Goal: Information Seeking & Learning: Learn about a topic

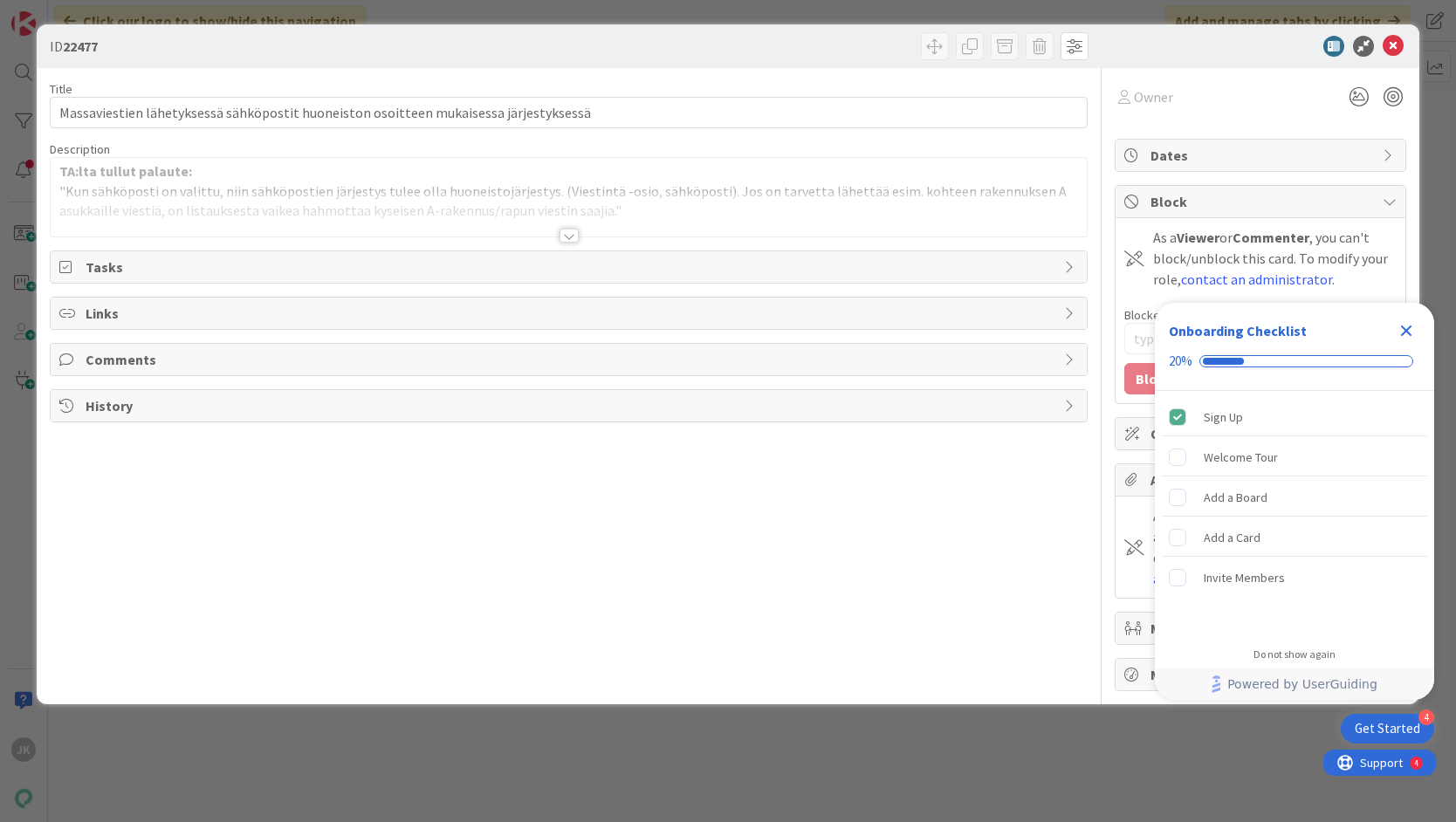
type input "22477"
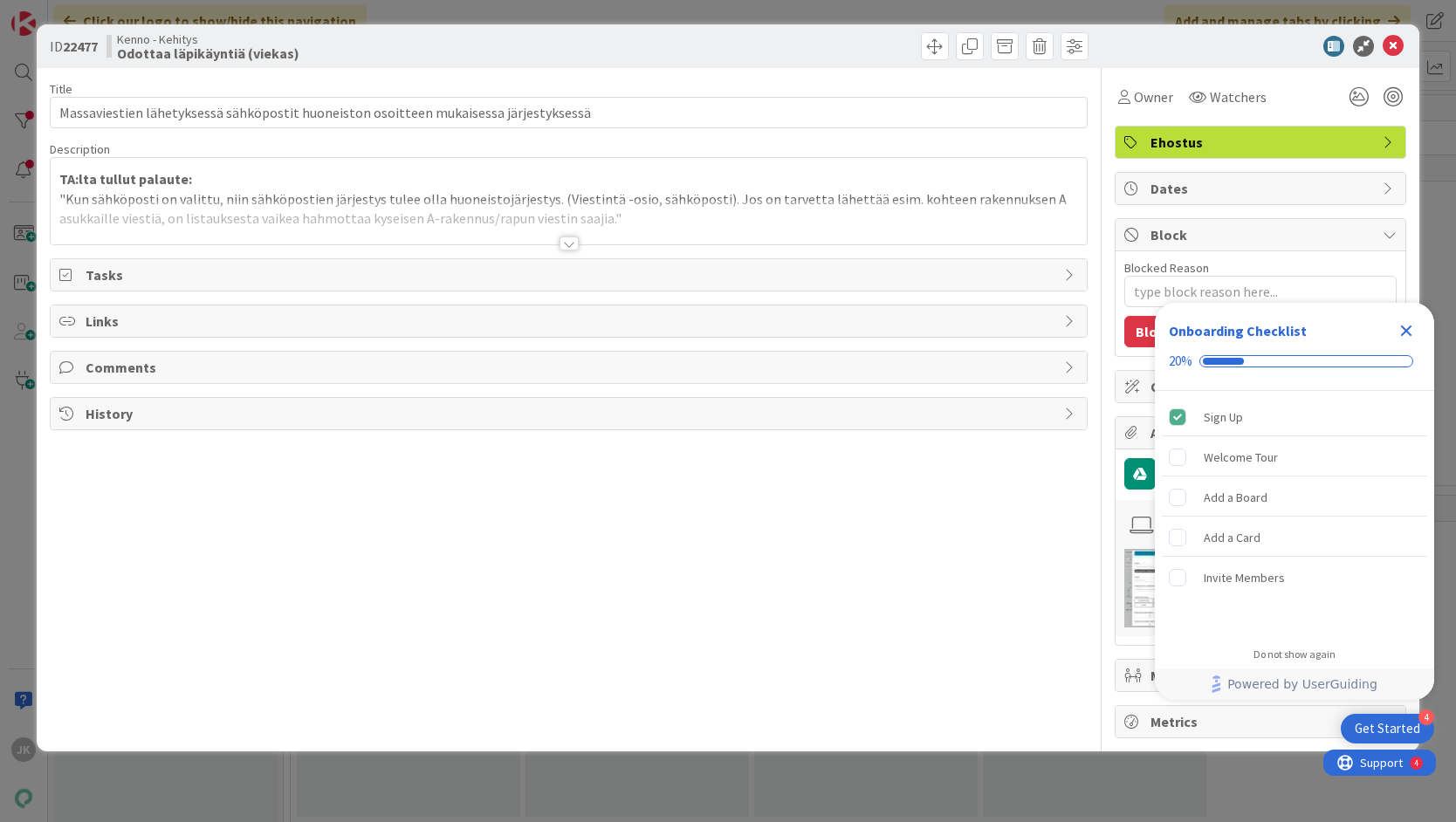
click at [570, 244] on div at bounding box center [569, 243] width 19 height 14
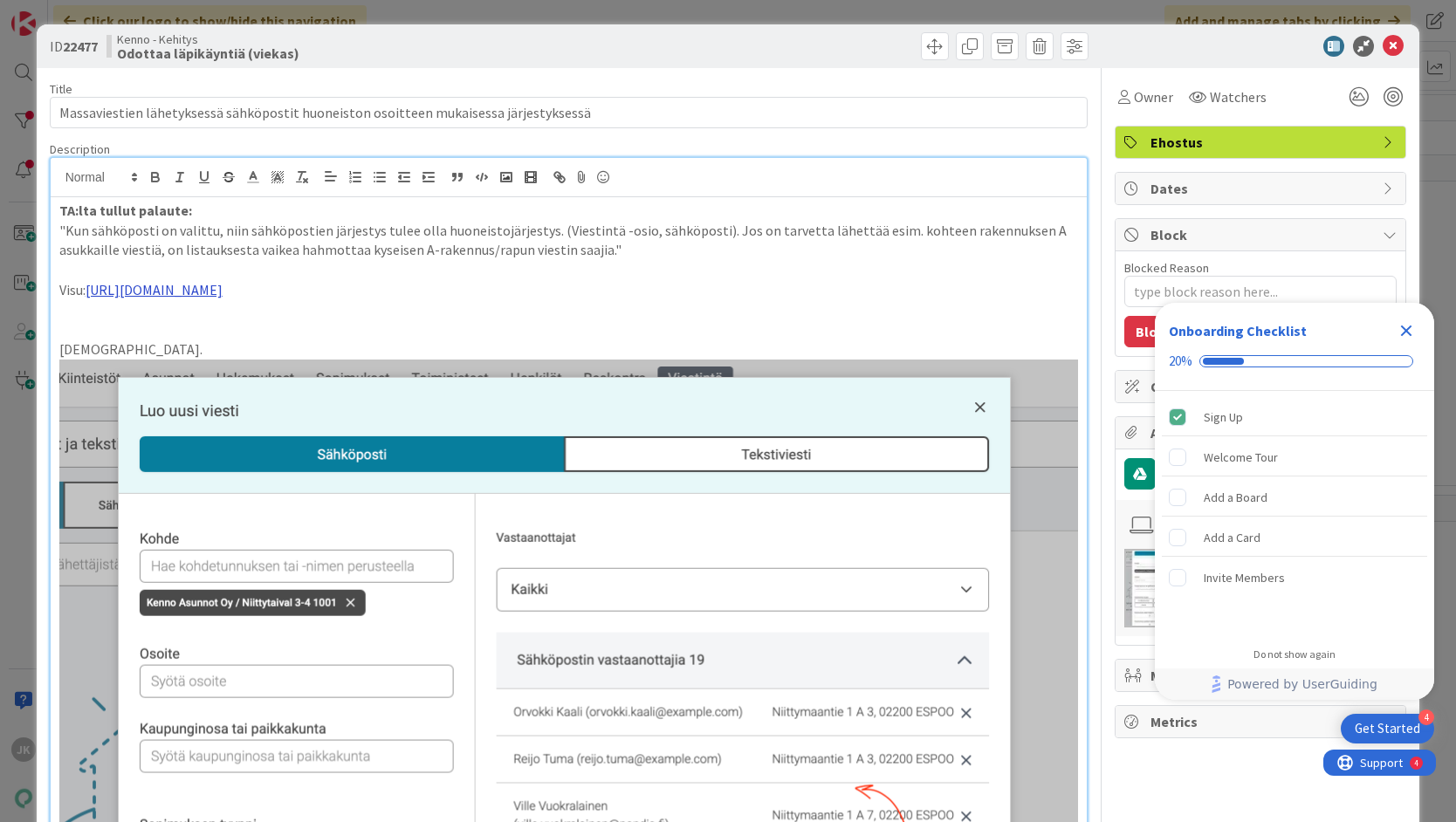
click at [223, 287] on link "https://www.figma.com/design/F8K4NeEJpXdhuNz0ckoPp4/Viestint%C3%A4?node-id=2448…" at bounding box center [153, 290] width 137 height 17
click at [464, 323] on link "https://www.figma.com/design/F8K4NeEJpXdhuNz0ckoPp4/Viestint%C3%A4?node-id=2448…" at bounding box center [404, 324] width 120 height 23
type textarea "x"
click at [1401, 49] on icon at bounding box center [1393, 46] width 21 height 21
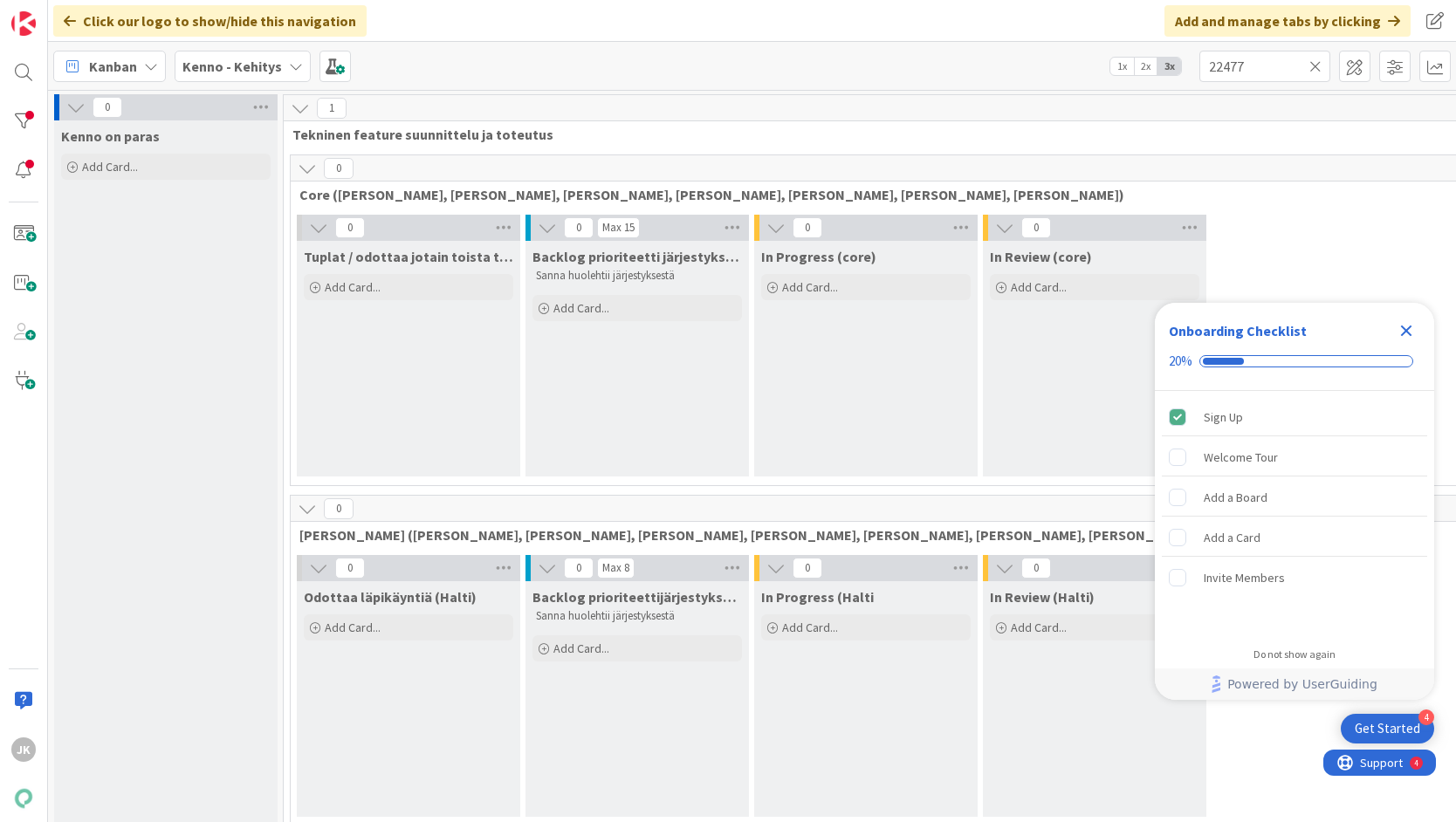
click at [245, 67] on b "Kenno - Kehitys" at bounding box center [232, 66] width 99 height 17
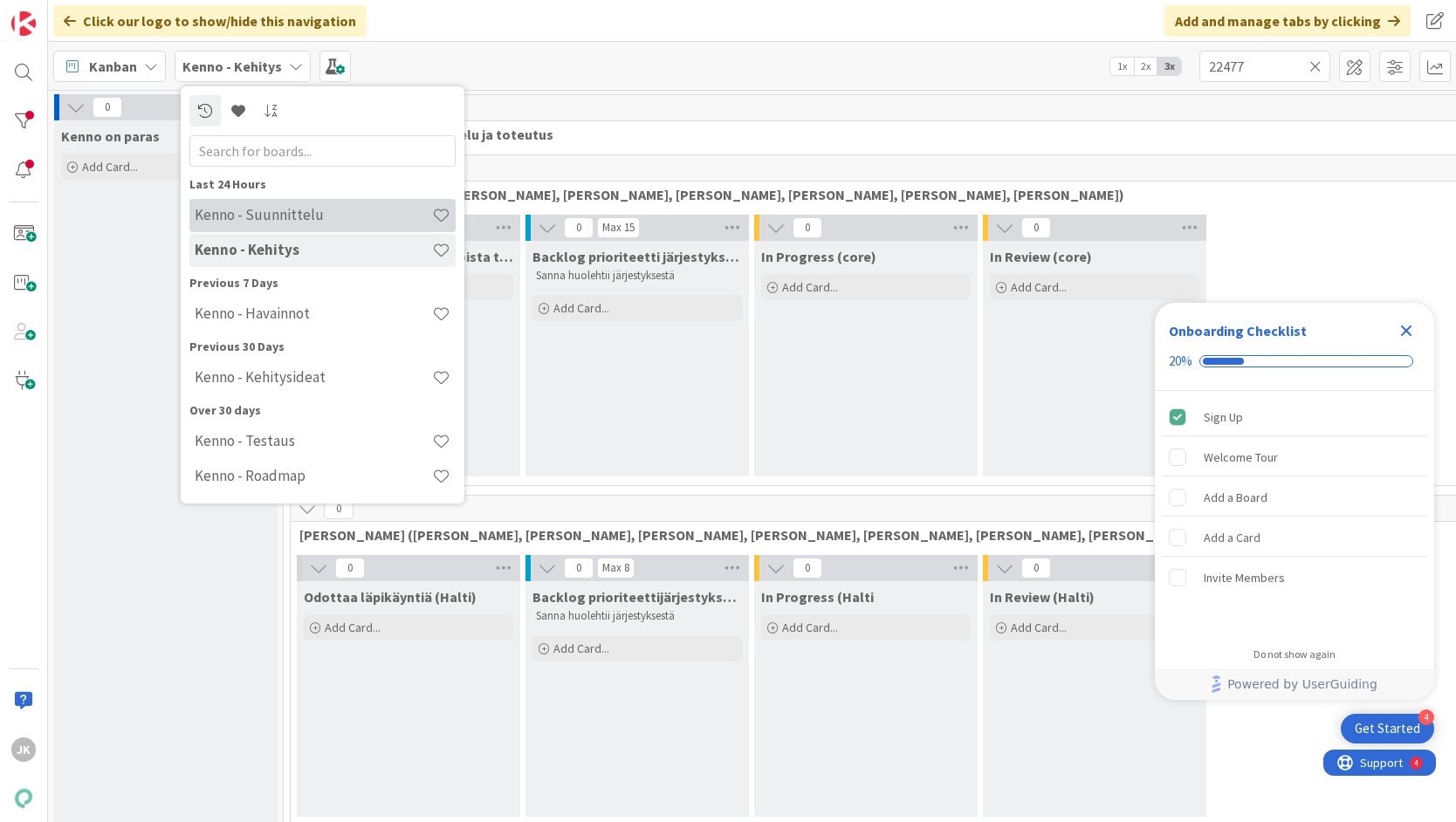
click at [244, 225] on div "Kenno - Suunnittelu" at bounding box center [322, 215] width 266 height 33
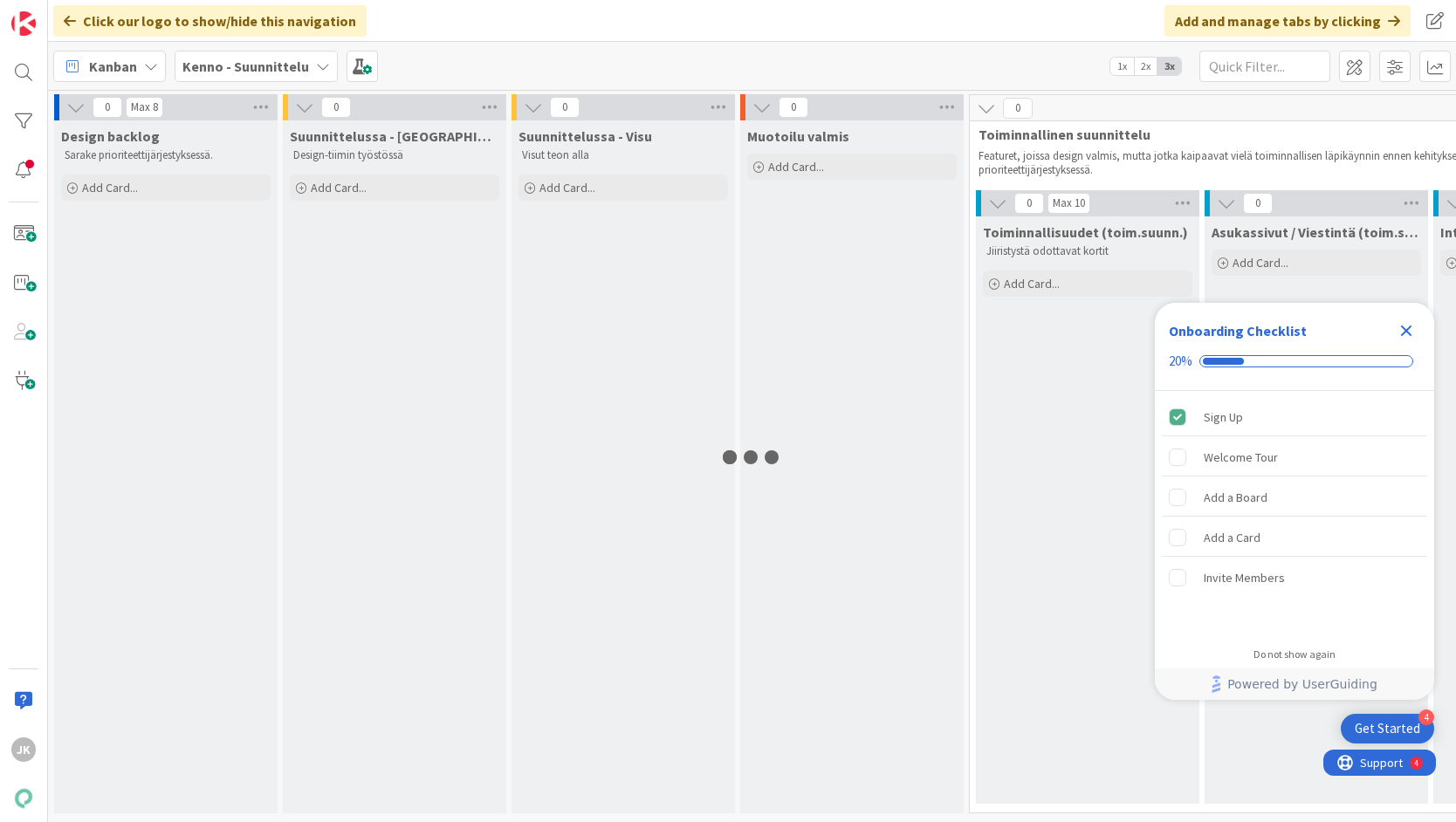
click at [1403, 324] on icon "Close Checklist" at bounding box center [1406, 331] width 21 height 21
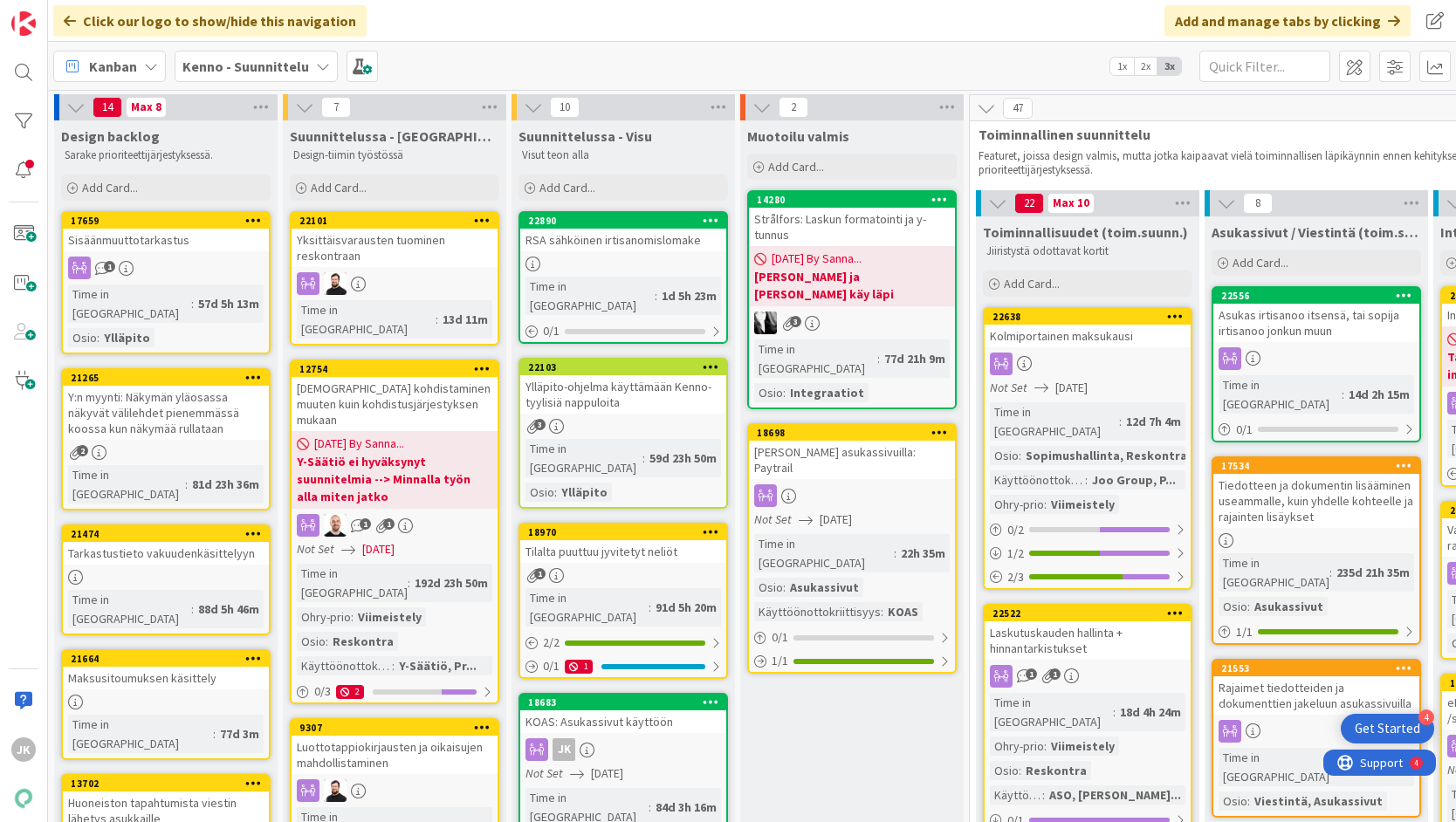
click at [598, 236] on div "RSA sähköinen irtisanomislomake" at bounding box center [623, 240] width 206 height 23
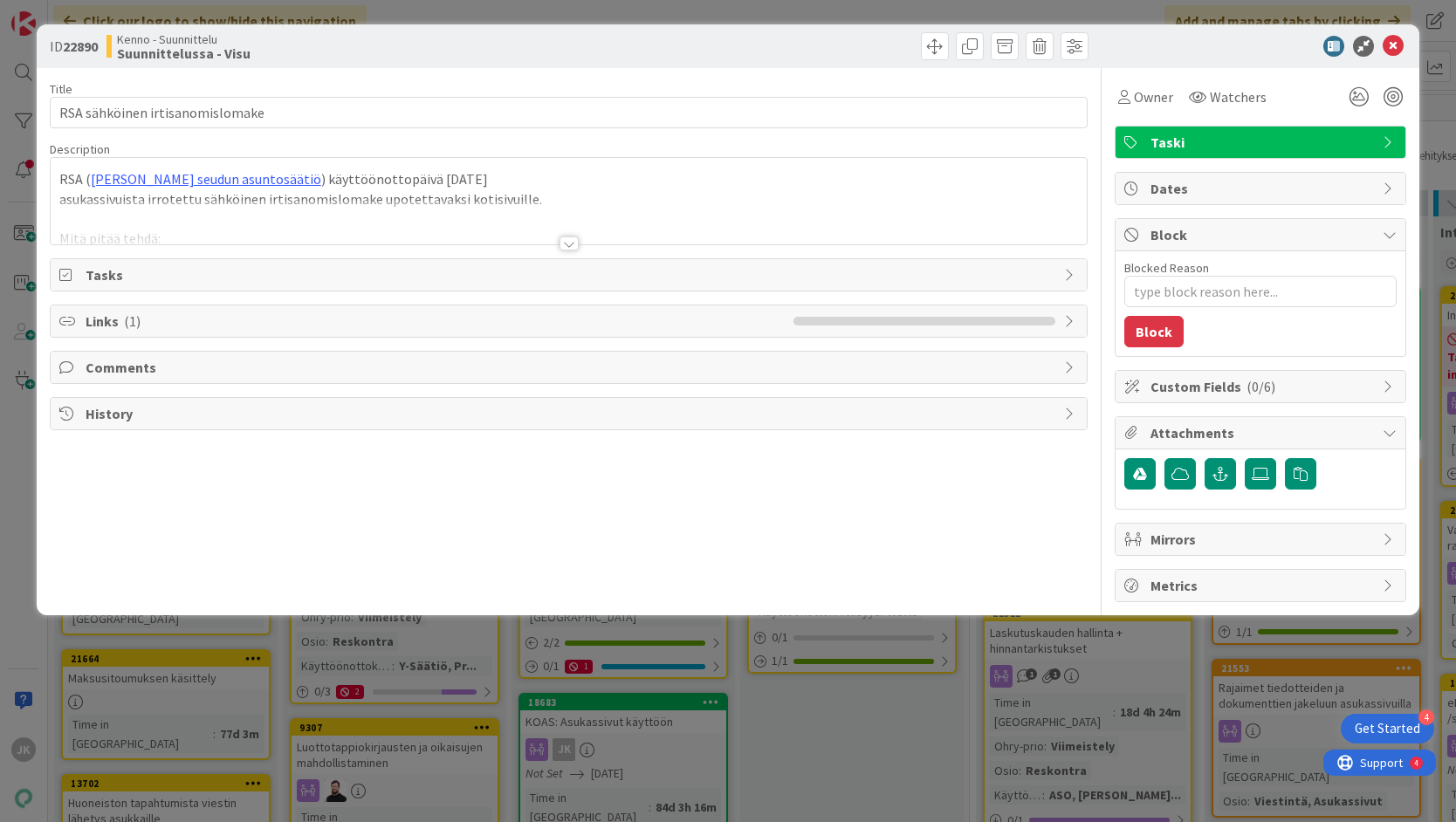
click at [571, 244] on div at bounding box center [569, 243] width 19 height 14
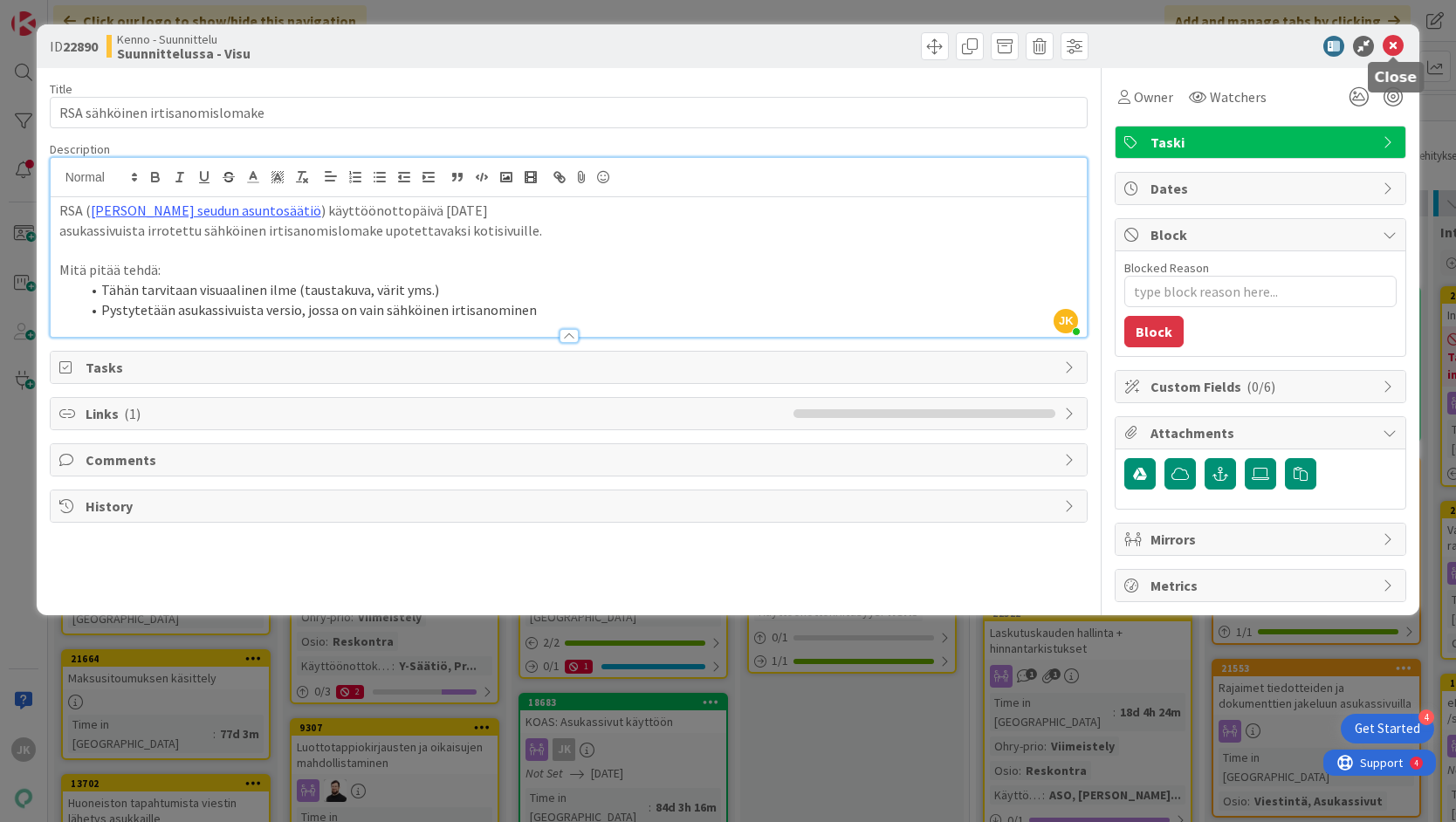
click at [1392, 45] on icon at bounding box center [1393, 46] width 21 height 21
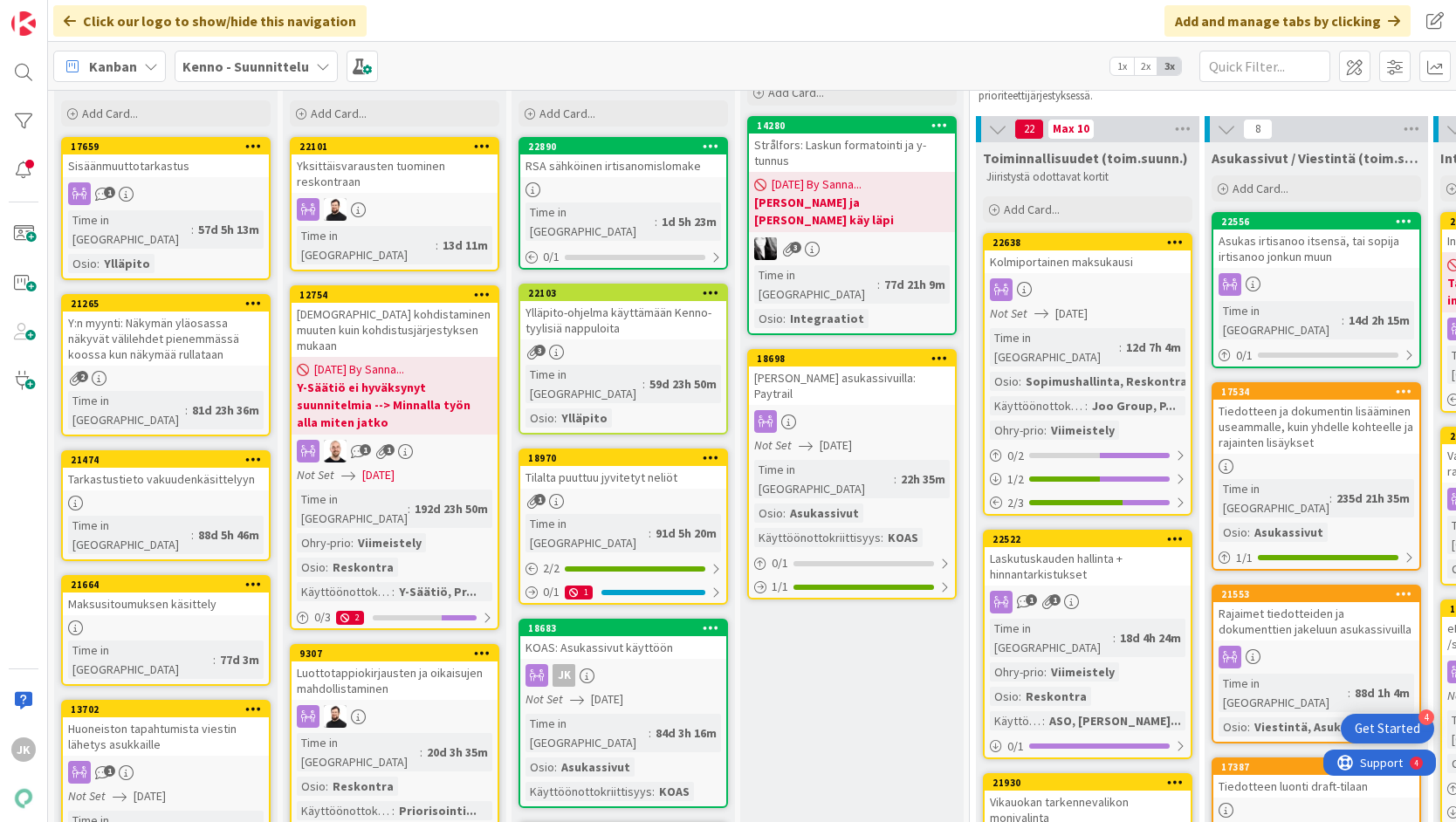
scroll to position [106, 0]
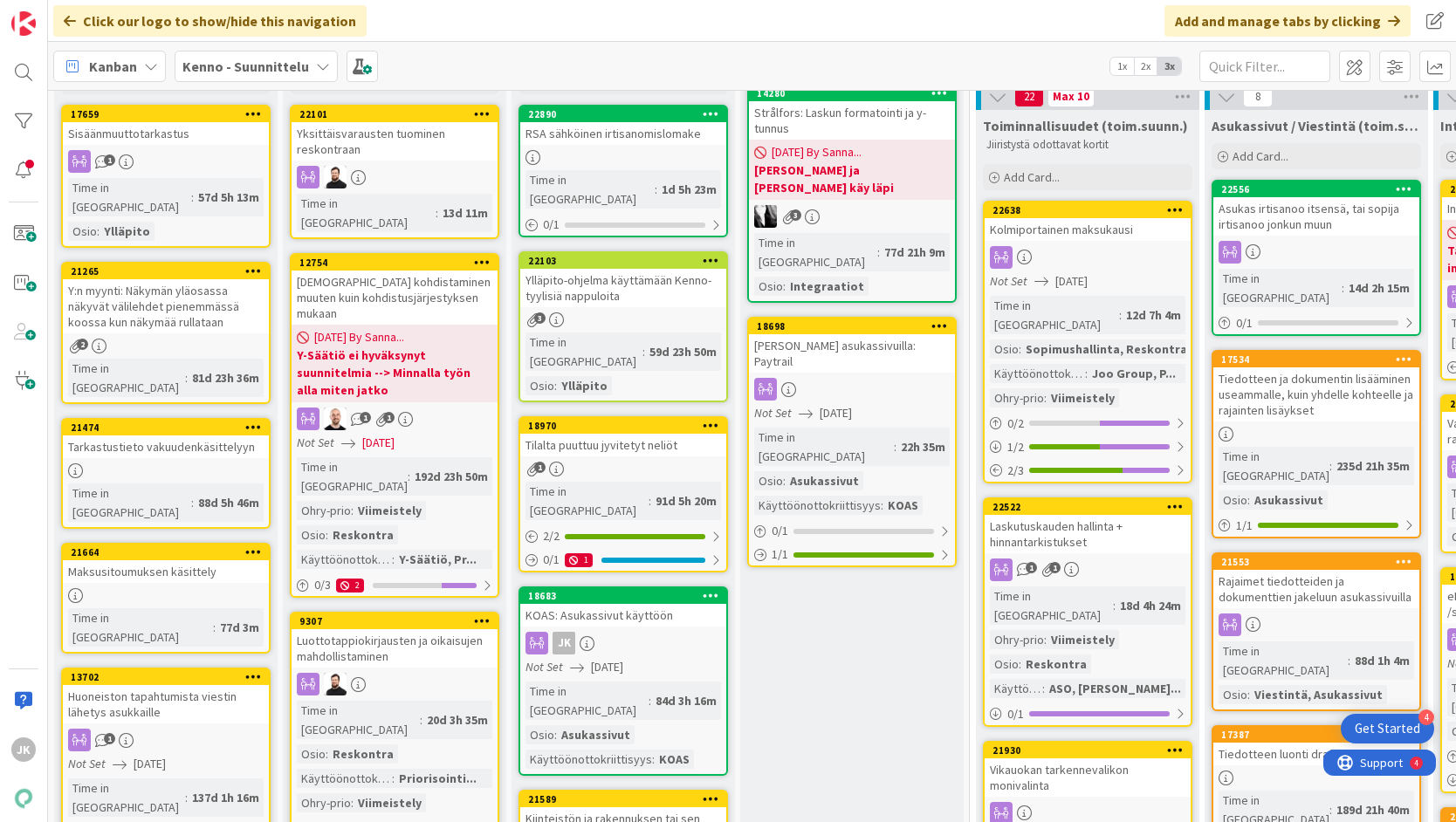
click at [637, 433] on div "Tilalta puuttuu jyvitetyt neliöt" at bounding box center [623, 445] width 206 height 23
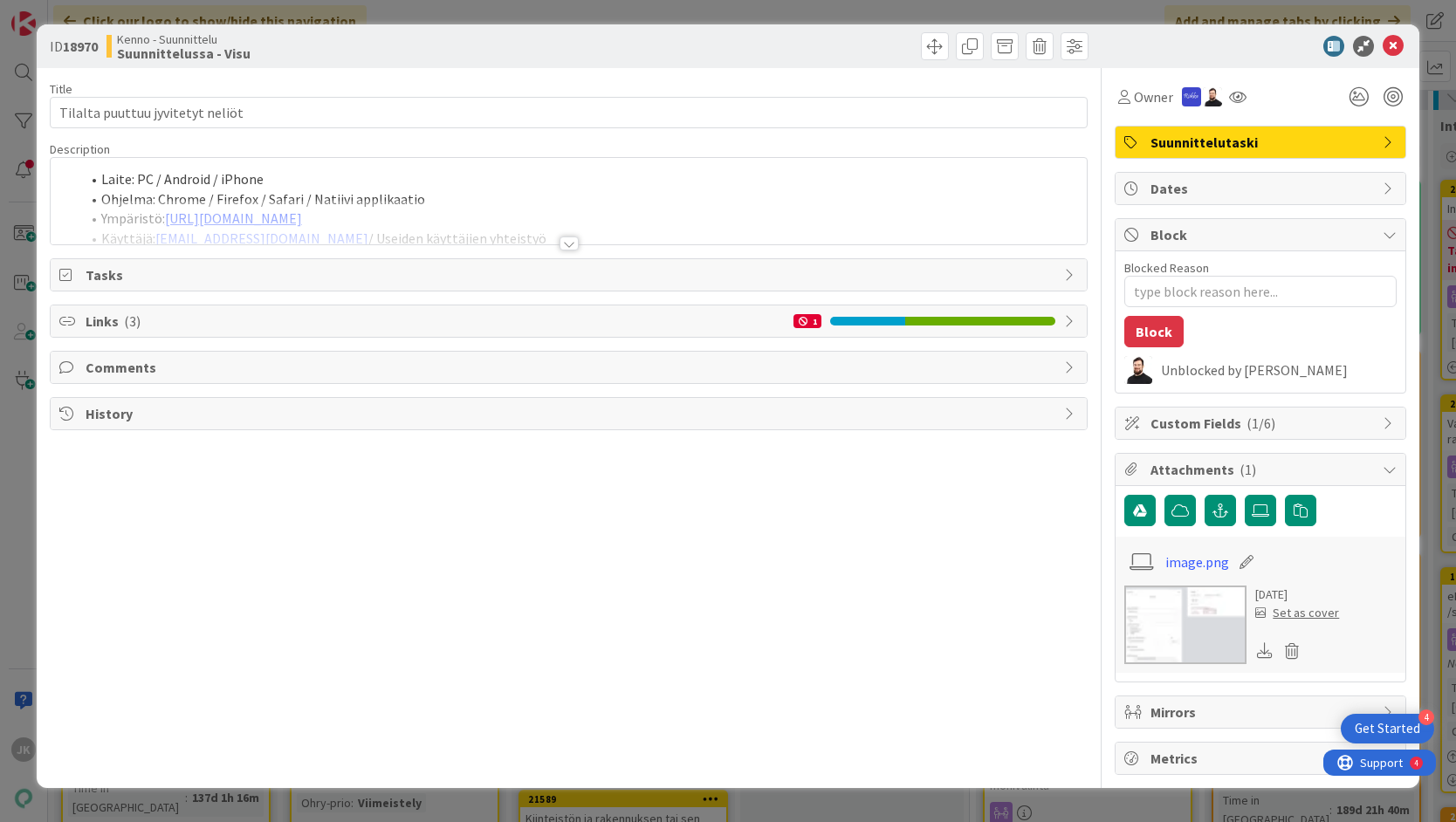
click at [568, 244] on div at bounding box center [569, 243] width 19 height 14
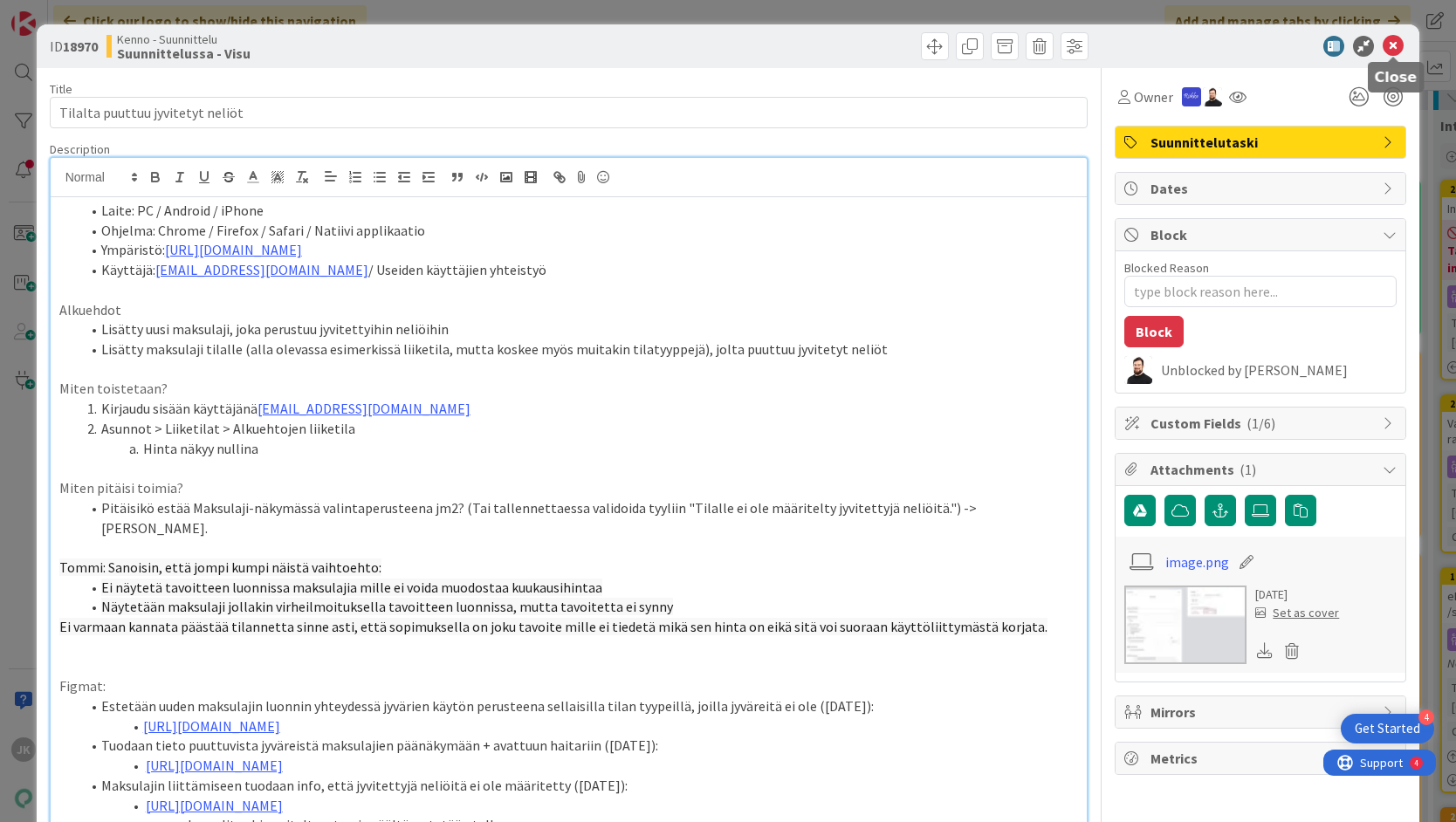
click at [1395, 43] on icon at bounding box center [1393, 46] width 21 height 21
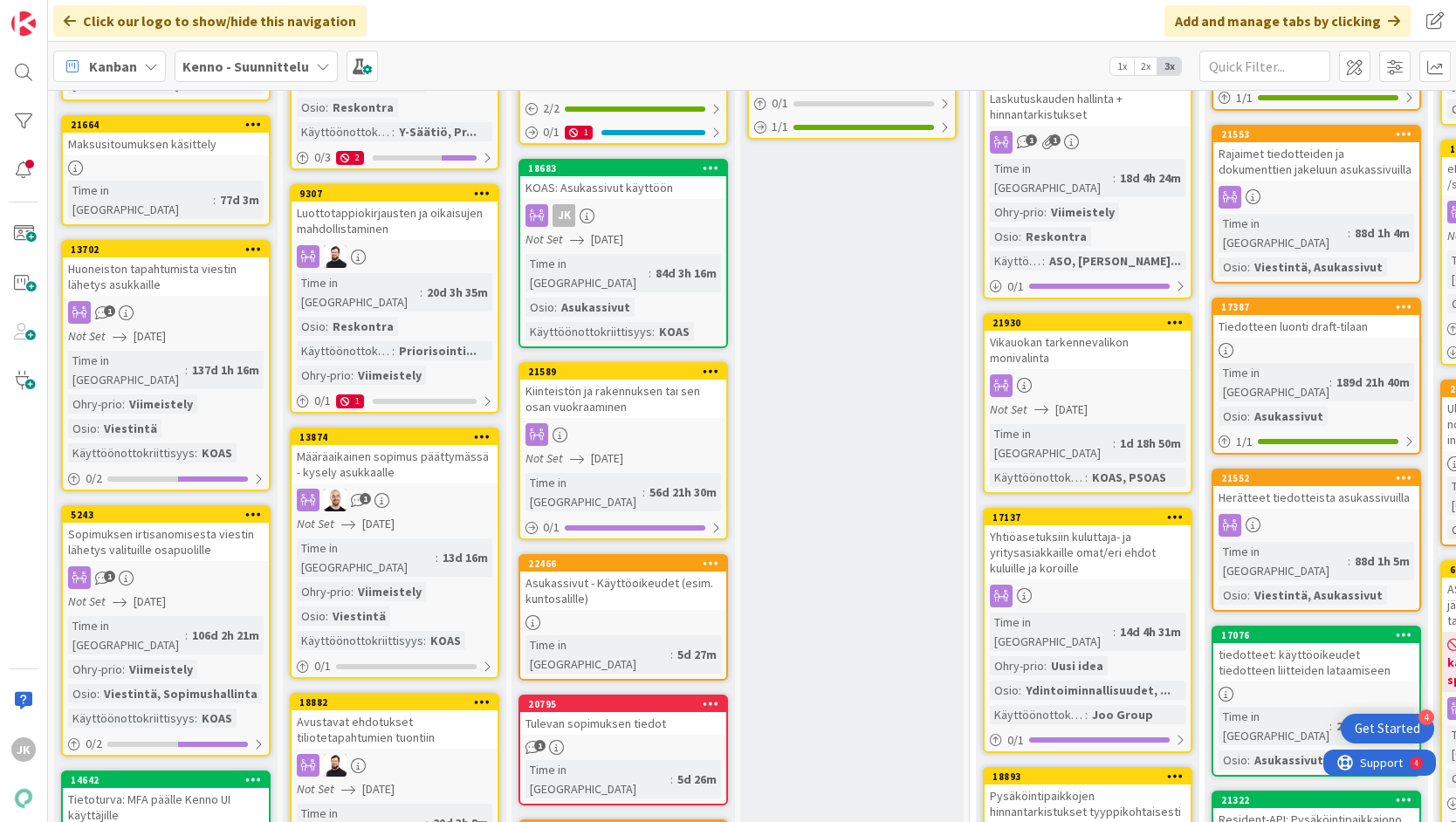
scroll to position [537, 0]
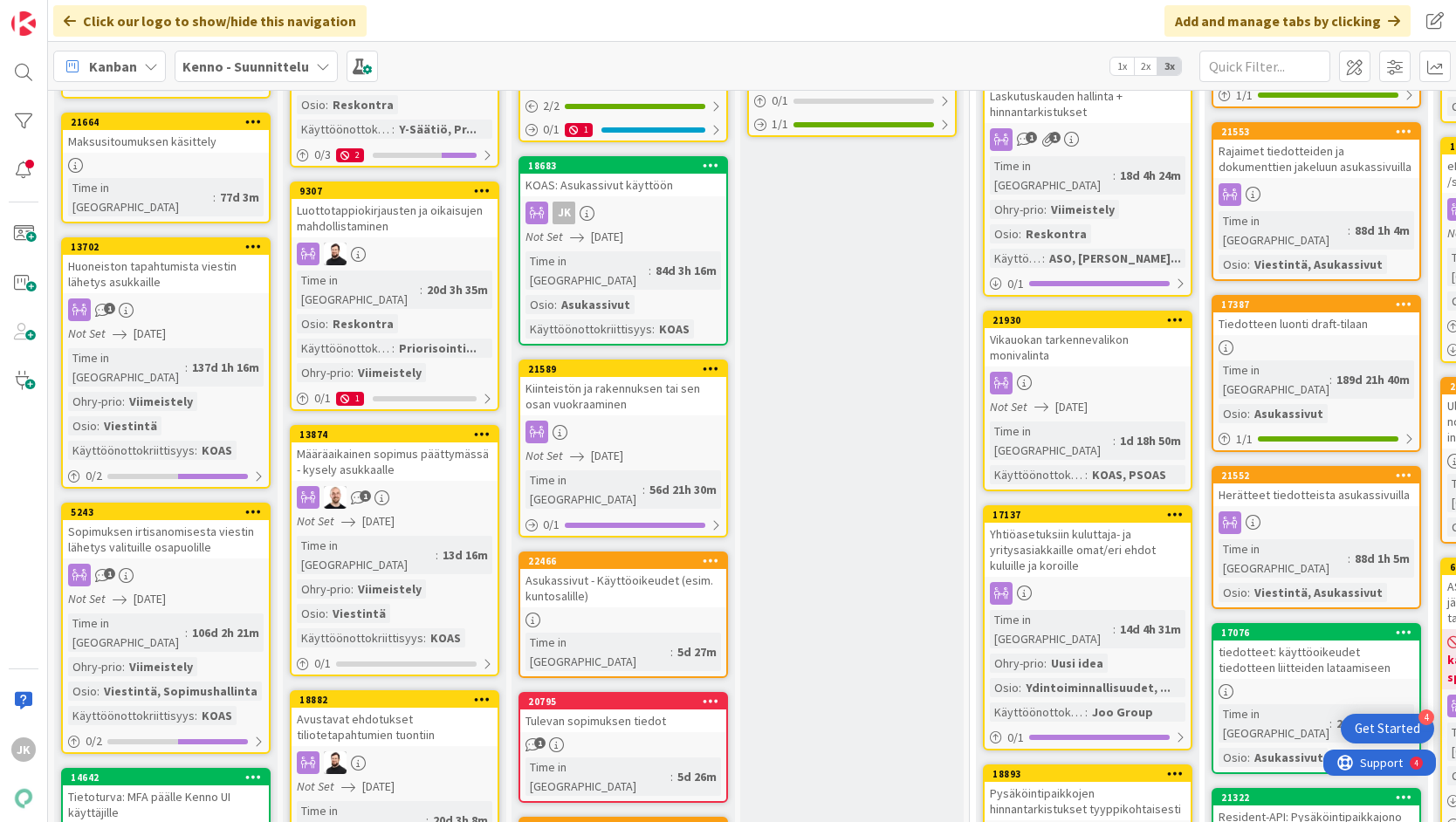
click at [612, 377] on div "Kiinteistön ja rakennuksen tai sen osan vuokraaminen" at bounding box center [623, 396] width 206 height 38
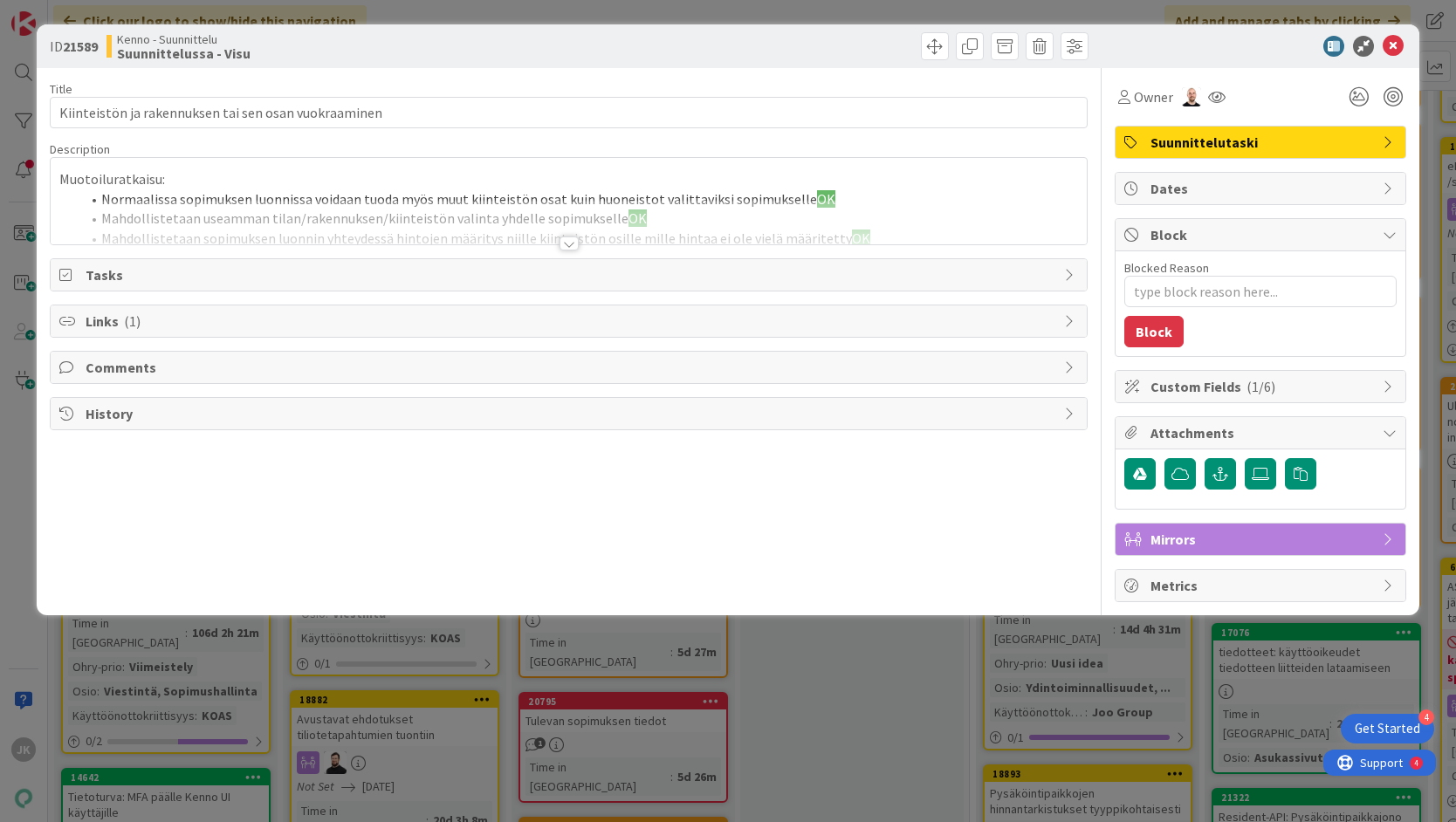
type textarea "x"
click at [562, 244] on div at bounding box center [569, 243] width 19 height 14
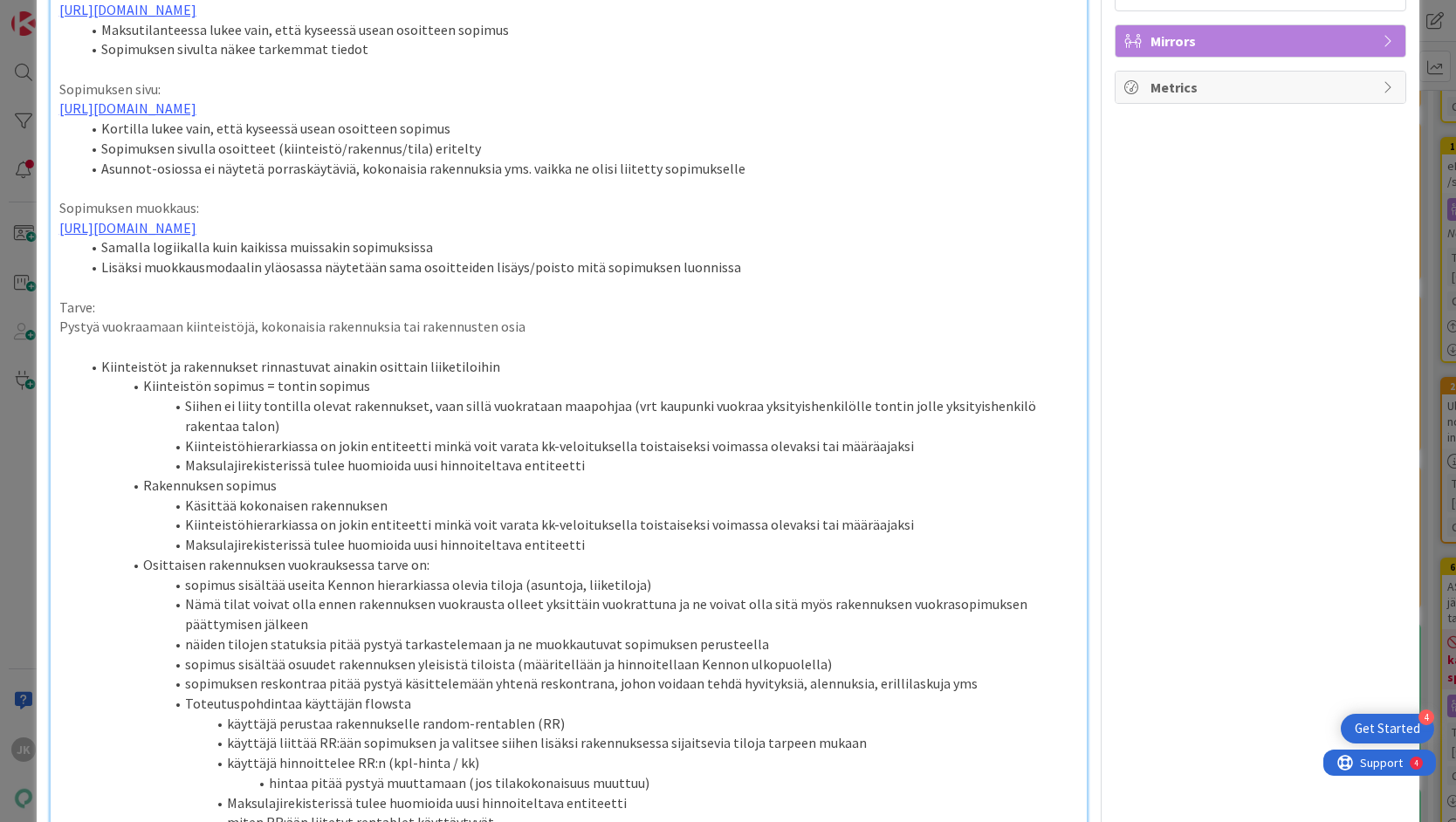
scroll to position [113, 0]
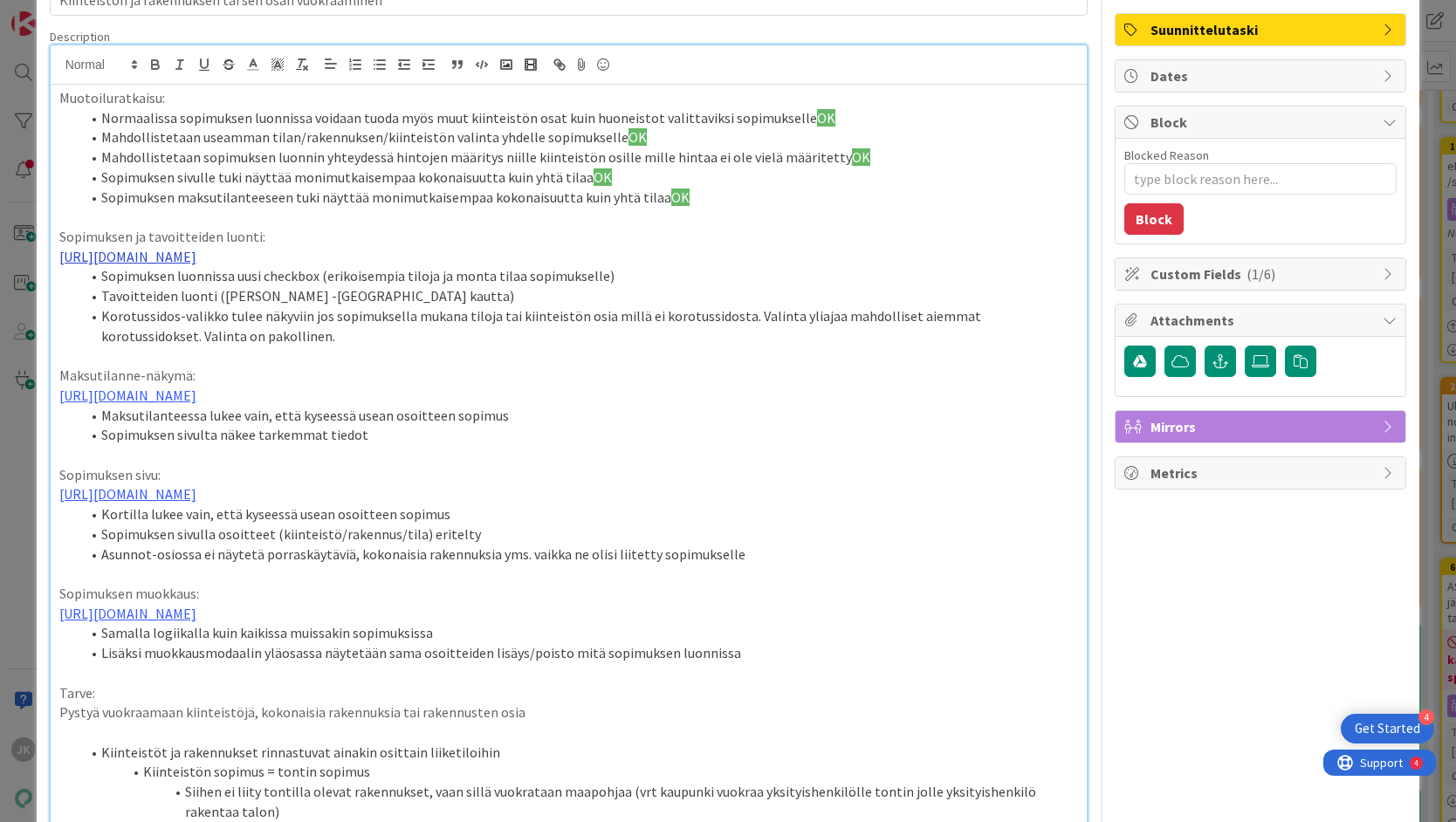
click at [196, 256] on link "https://www.figma.com/proto/s06ePFuGvSFkRRSBp8p43G/Reskontra?page-id=0%3A1&node…" at bounding box center [127, 256] width 137 height 17
click at [549, 314] on link "https://www.figma.com/proto/s06ePFuGvSFkRRSBp8p43G/Reskontra?content-scaling=fi…" at bounding box center [515, 310] width 120 height 23
click at [196, 404] on link "https://www.figma.com/proto/s06ePFuGvSFkRRSBp8p43G/Reskontra?page-id=0%3A1&node…" at bounding box center [127, 395] width 137 height 17
click at [537, 464] on link "https://www.figma.com/proto/s06ePFuGvSFkRRSBp8p43G/Reskontra?content-scaling=fi…" at bounding box center [515, 469] width 120 height 23
click at [196, 502] on link "https://www.figma.com/proto/s06ePFuGvSFkRRSBp8p43G/Reskontra?page-id=0%3A1&node…" at bounding box center [127, 494] width 137 height 17
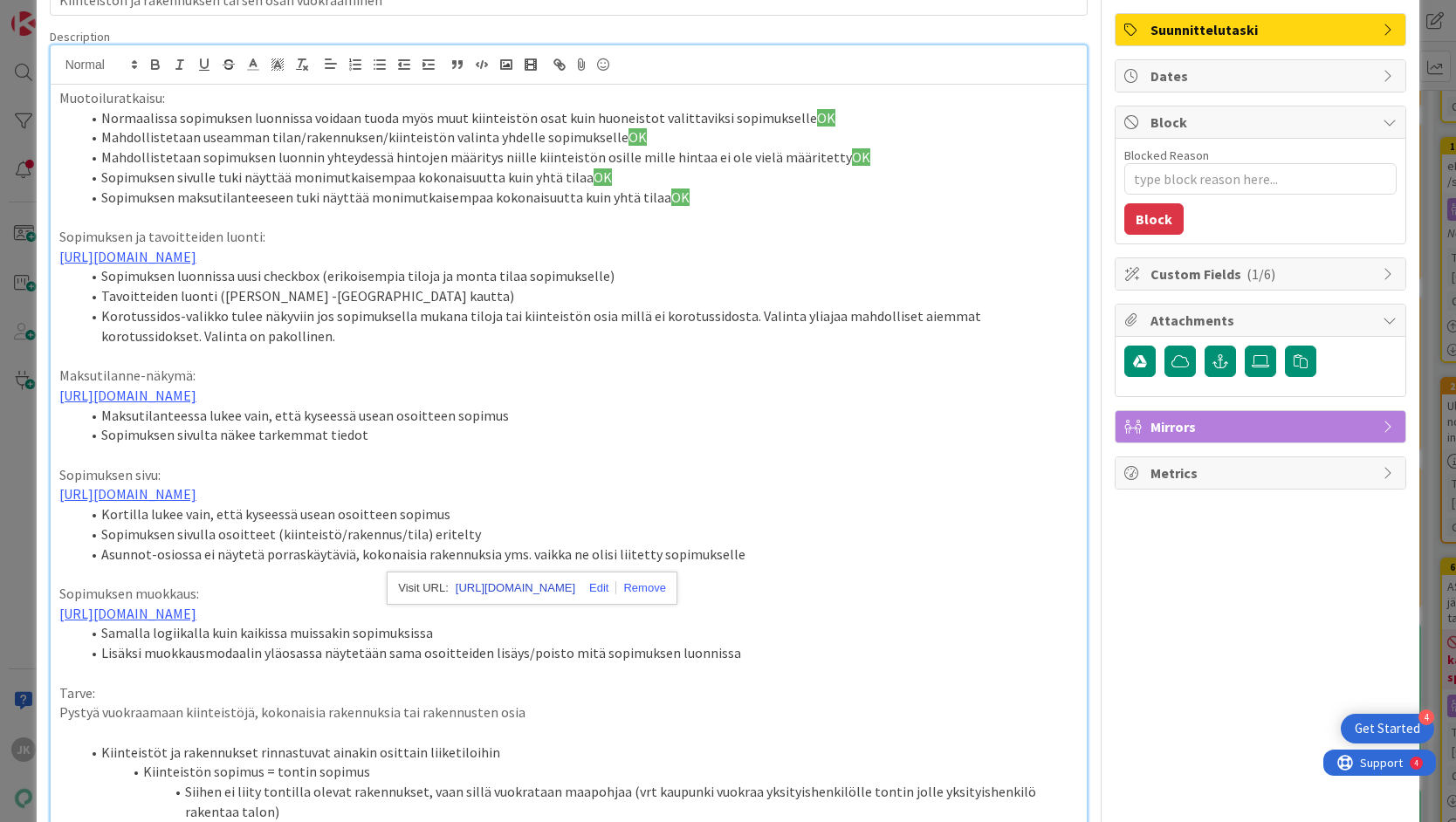
click at [520, 590] on link "https://www.figma.com/proto/s06ePFuGvSFkRRSBp8p43G/Reskontra?content-scaling=fi…" at bounding box center [515, 589] width 120 height 23
click at [196, 622] on link "https://www.figma.com/proto/s06ePFuGvSFkRRSBp8p43G/Reskontra?page-id=0%3A1&node…" at bounding box center [127, 613] width 137 height 17
click at [509, 729] on link "https://www.figma.com/proto/s06ePFuGvSFkRRSBp8p43G/Reskontra?content-scaling=fi…" at bounding box center [515, 727] width 120 height 23
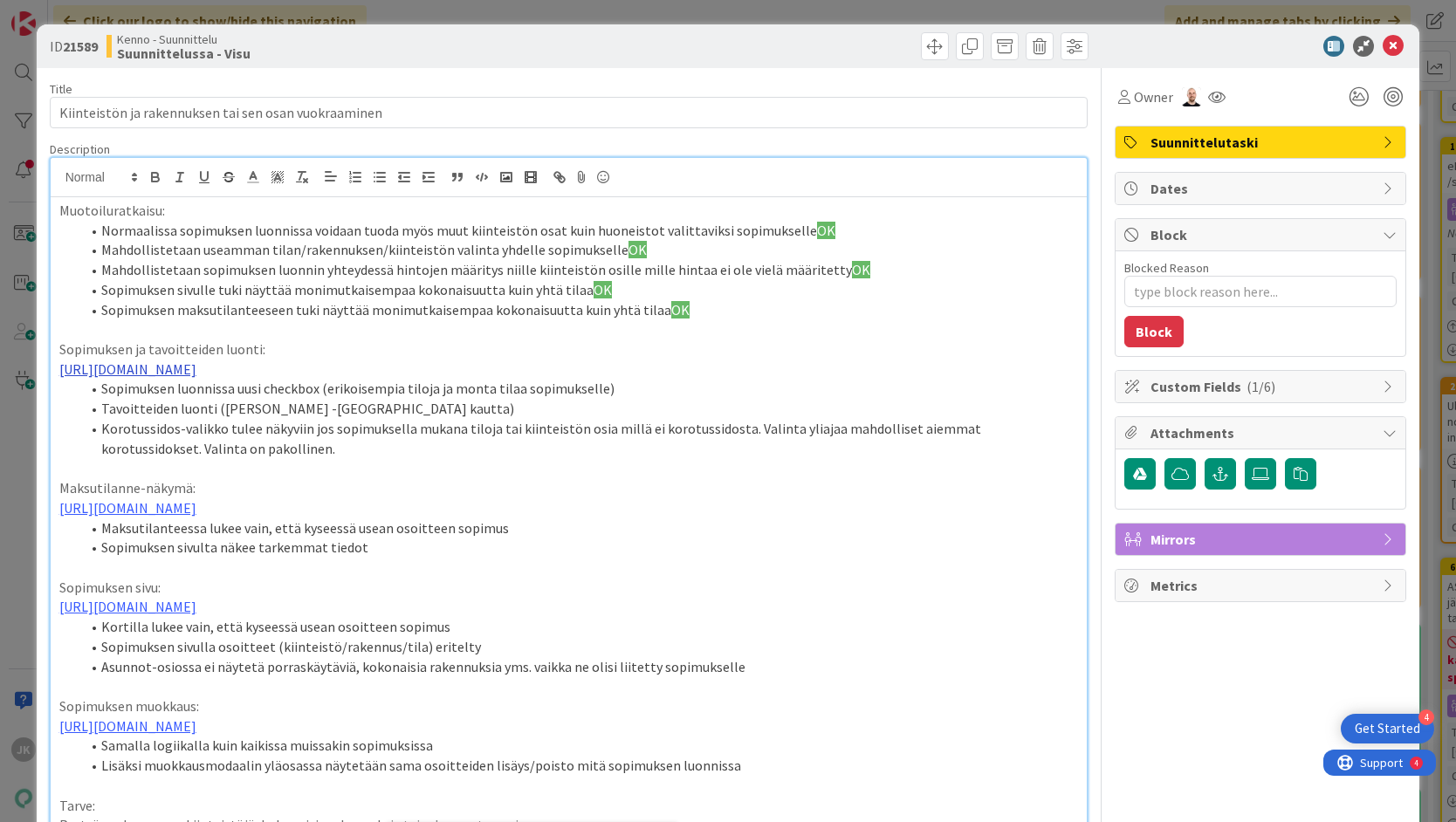
click at [196, 373] on link "https://www.figma.com/proto/s06ePFuGvSFkRRSBp8p43G/Reskontra?page-id=0%3A1&node…" at bounding box center [127, 369] width 137 height 17
click at [660, 441] on li "Korotussidos-valikko tulee näkyviin jos sopimuksella mukana tiloja tai kiinteis…" at bounding box center [580, 438] width 999 height 39
click at [196, 378] on link "https://www.figma.com/proto/s06ePFuGvSFkRRSBp8p43G/Reskontra?page-id=0%3A1&node…" at bounding box center [127, 369] width 137 height 17
click at [498, 423] on link "https://www.figma.com/proto/s06ePFuGvSFkRRSBp8p43G/Reskontra?content-scaling=fi…" at bounding box center [515, 423] width 120 height 23
drag, startPoint x: 101, startPoint y: 47, endPoint x: 65, endPoint y: 47, distance: 36.0
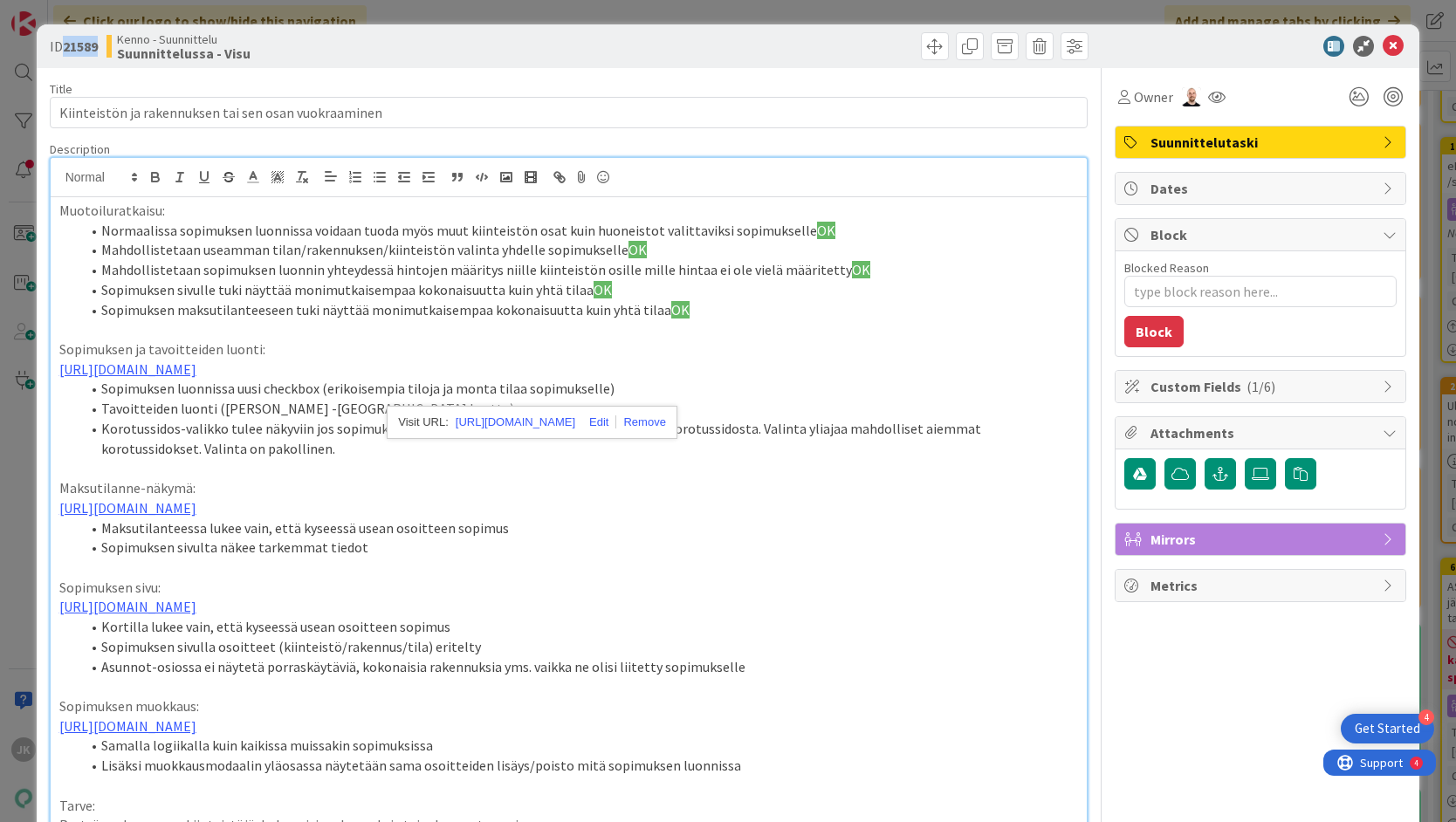
click at [65, 47] on div "ID 21589 Kenno - Suunnittelu Suunnittelussa - Visu" at bounding box center [307, 46] width 515 height 28
copy b "21589"
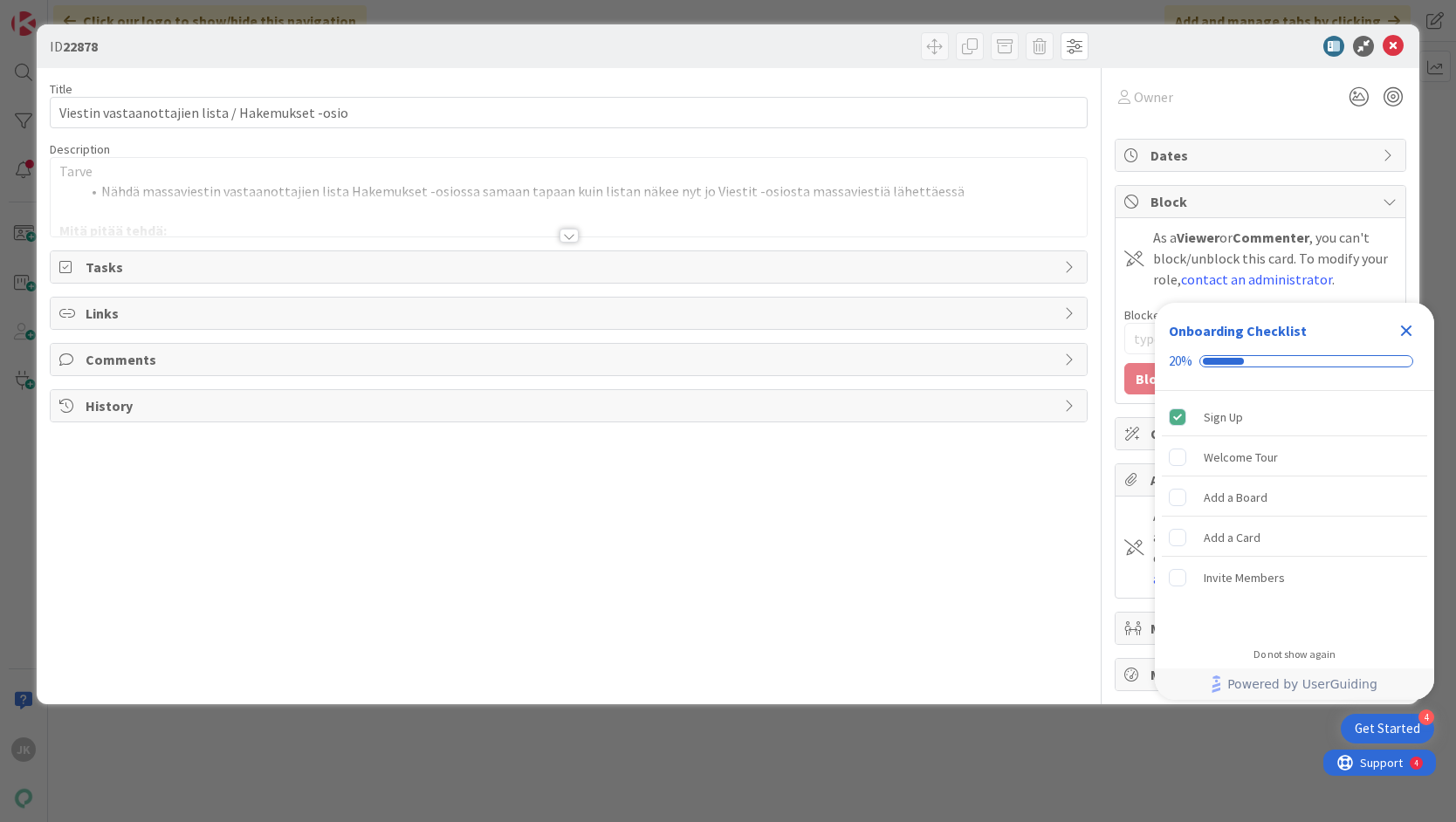
type textarea "x"
type input "22477"
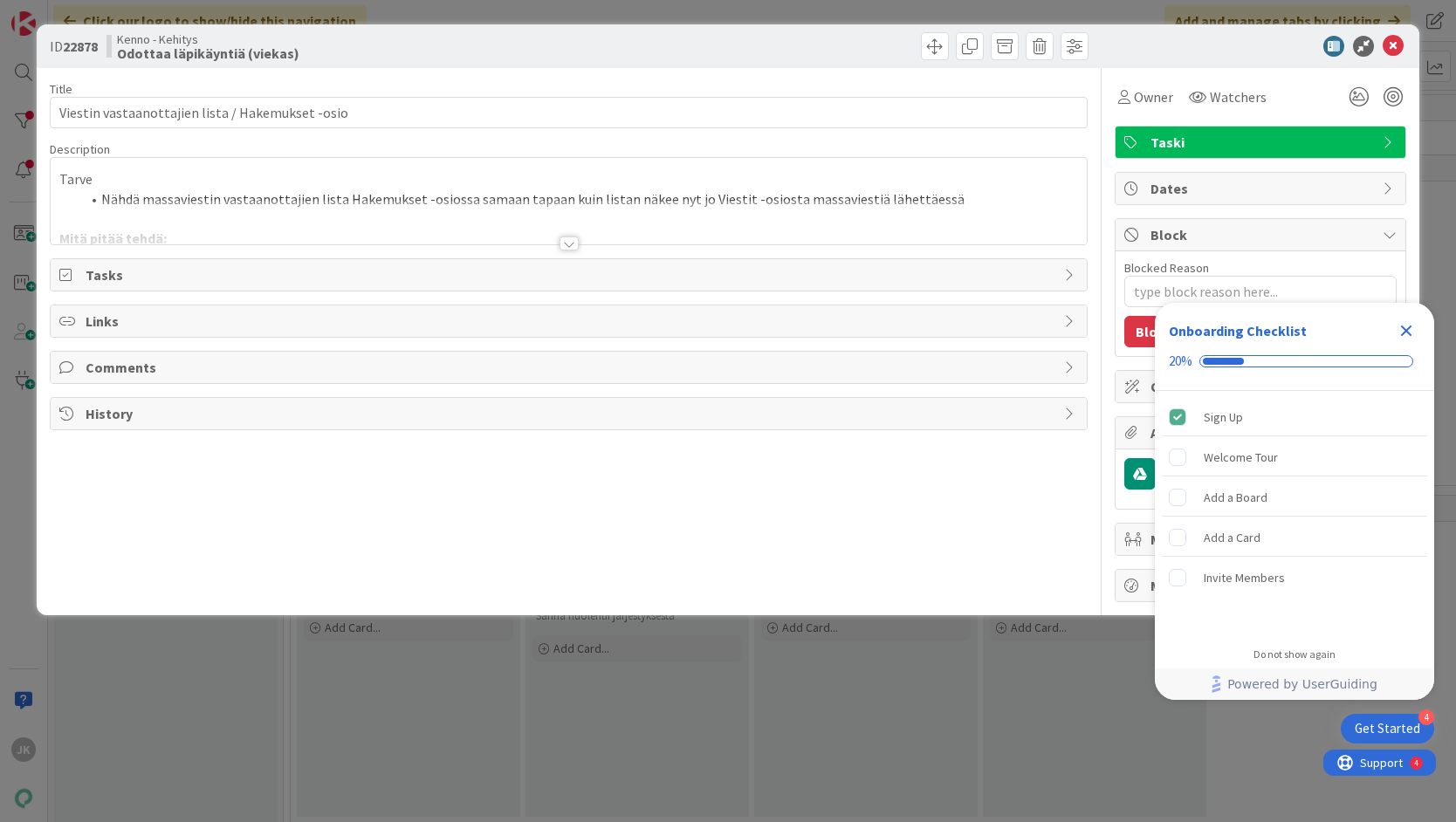
click at [571, 242] on div at bounding box center [569, 243] width 19 height 14
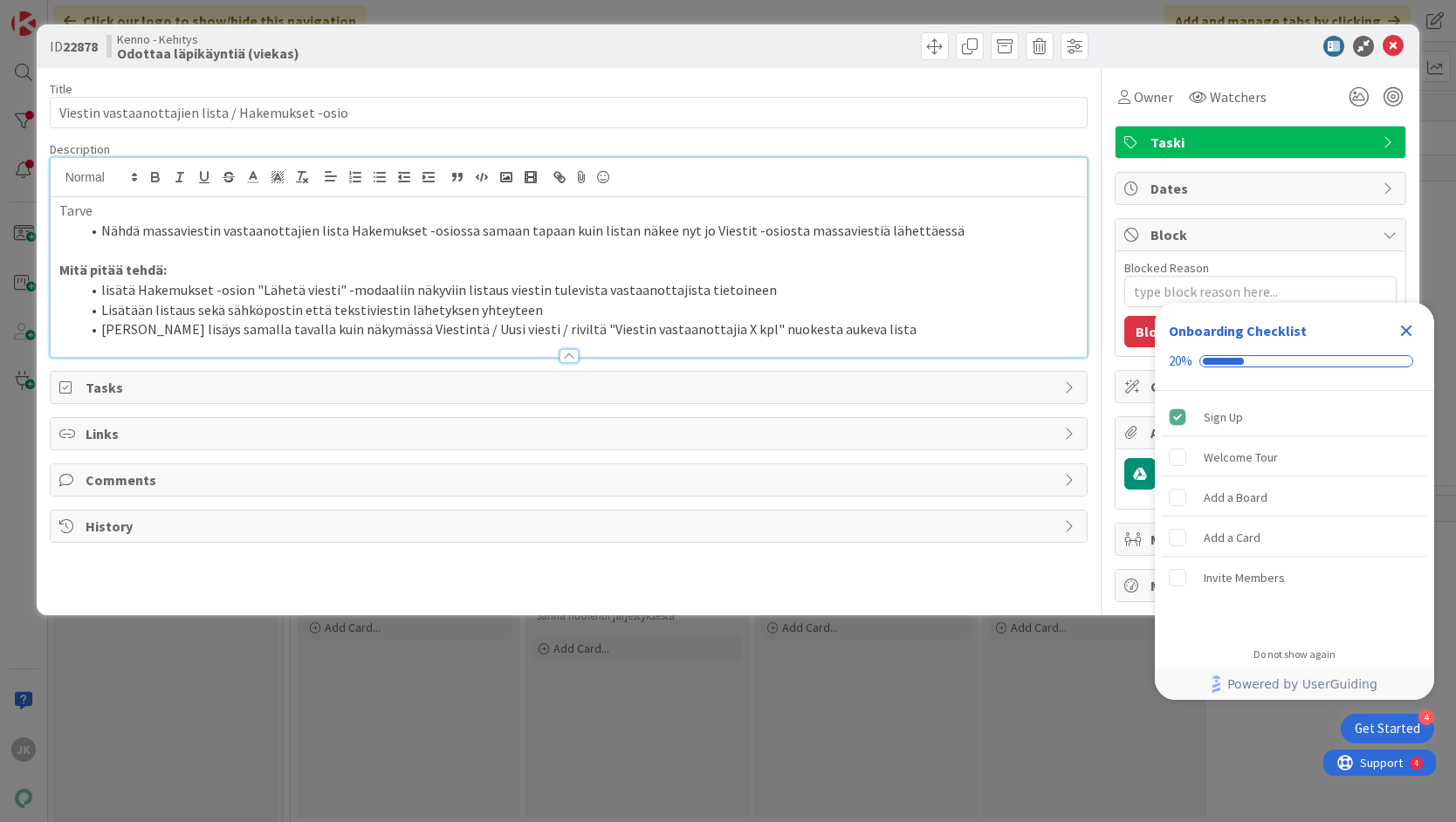
click at [943, 331] on li "[PERSON_NAME] lisäys samalla tavalla kuin näkymässä Viestintä / Uusi viesti / r…" at bounding box center [580, 329] width 999 height 20
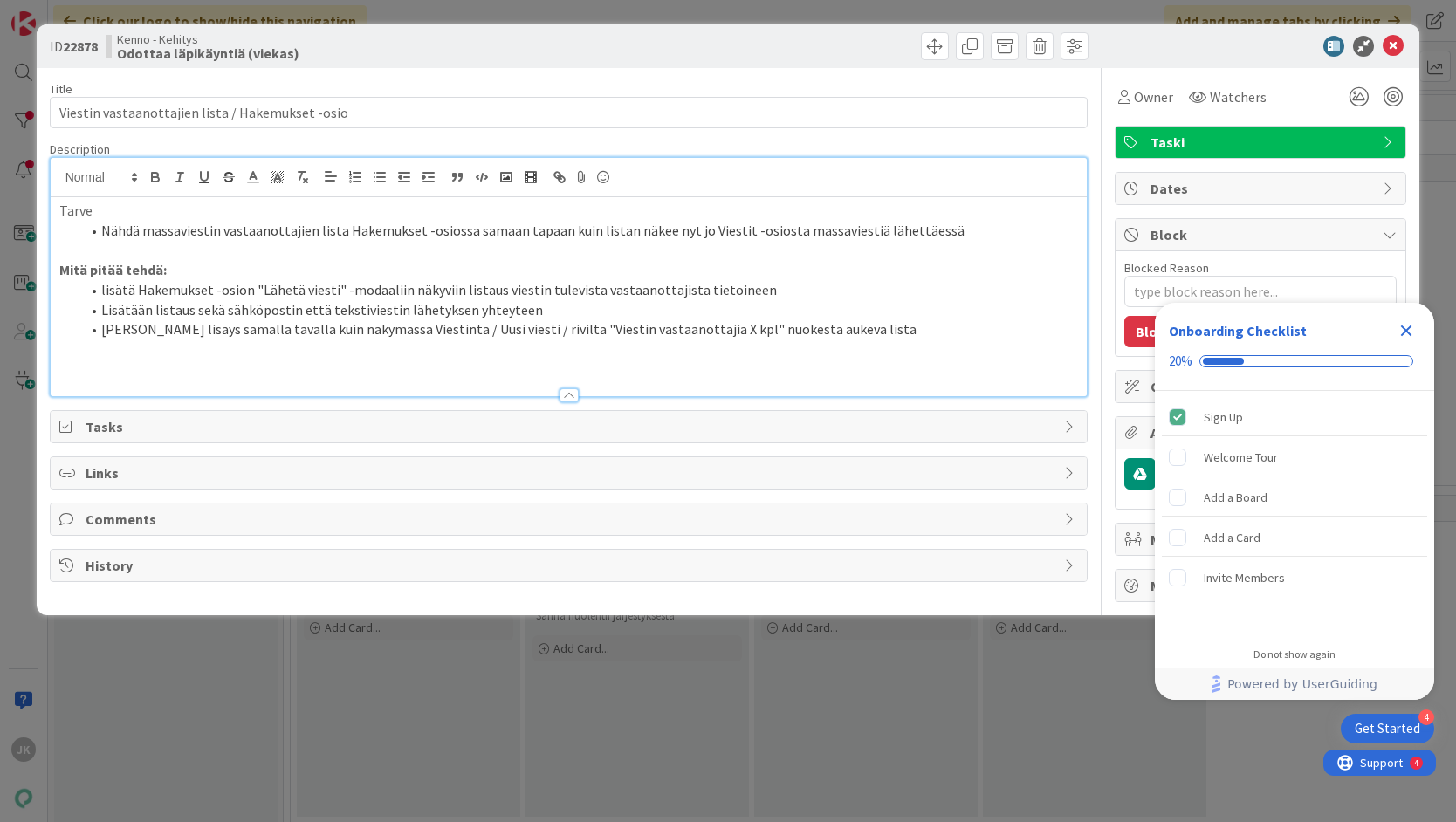
type textarea "x"
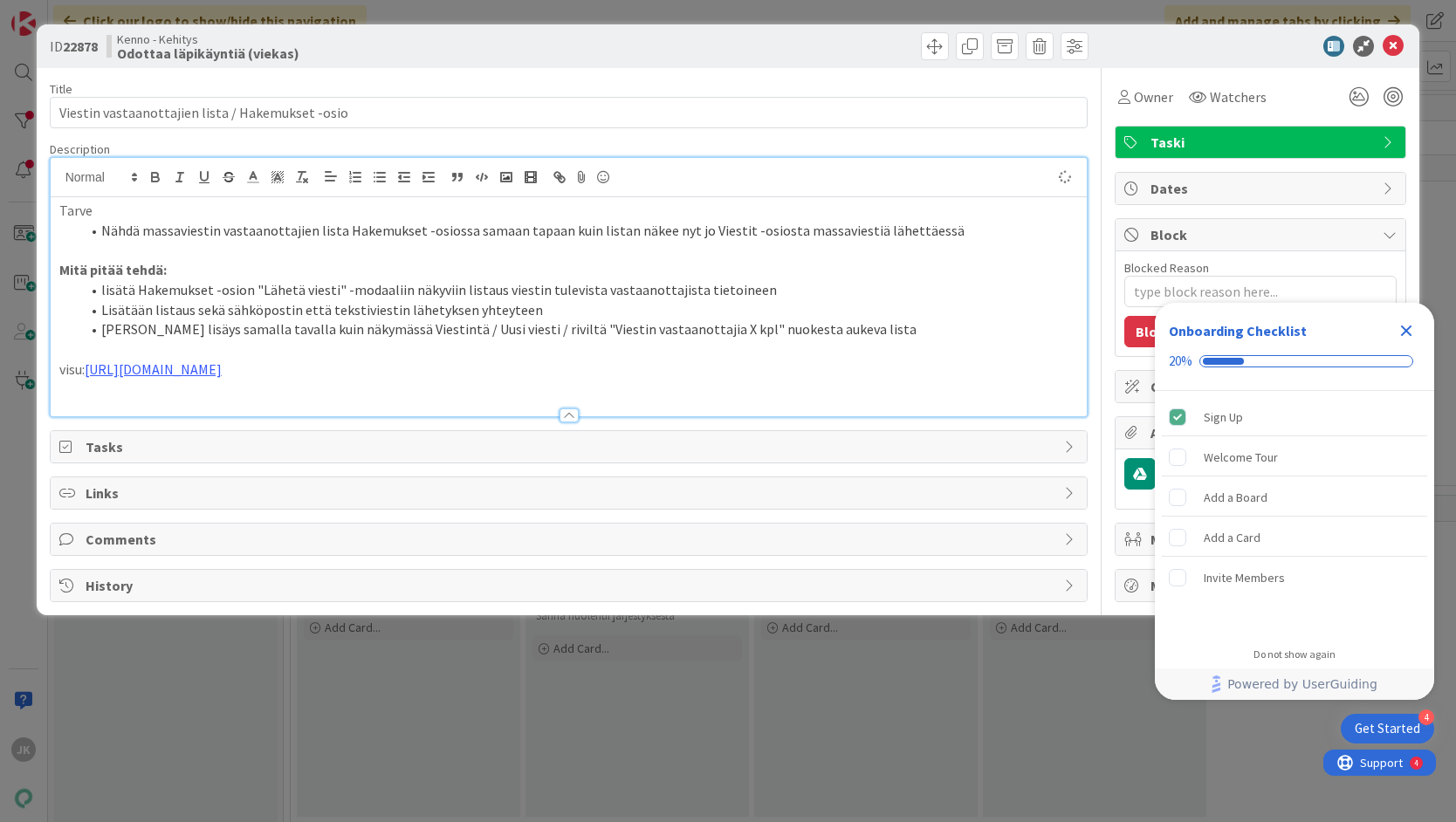
type textarea "x"
click at [1404, 326] on icon "Close Checklist" at bounding box center [1406, 331] width 21 height 21
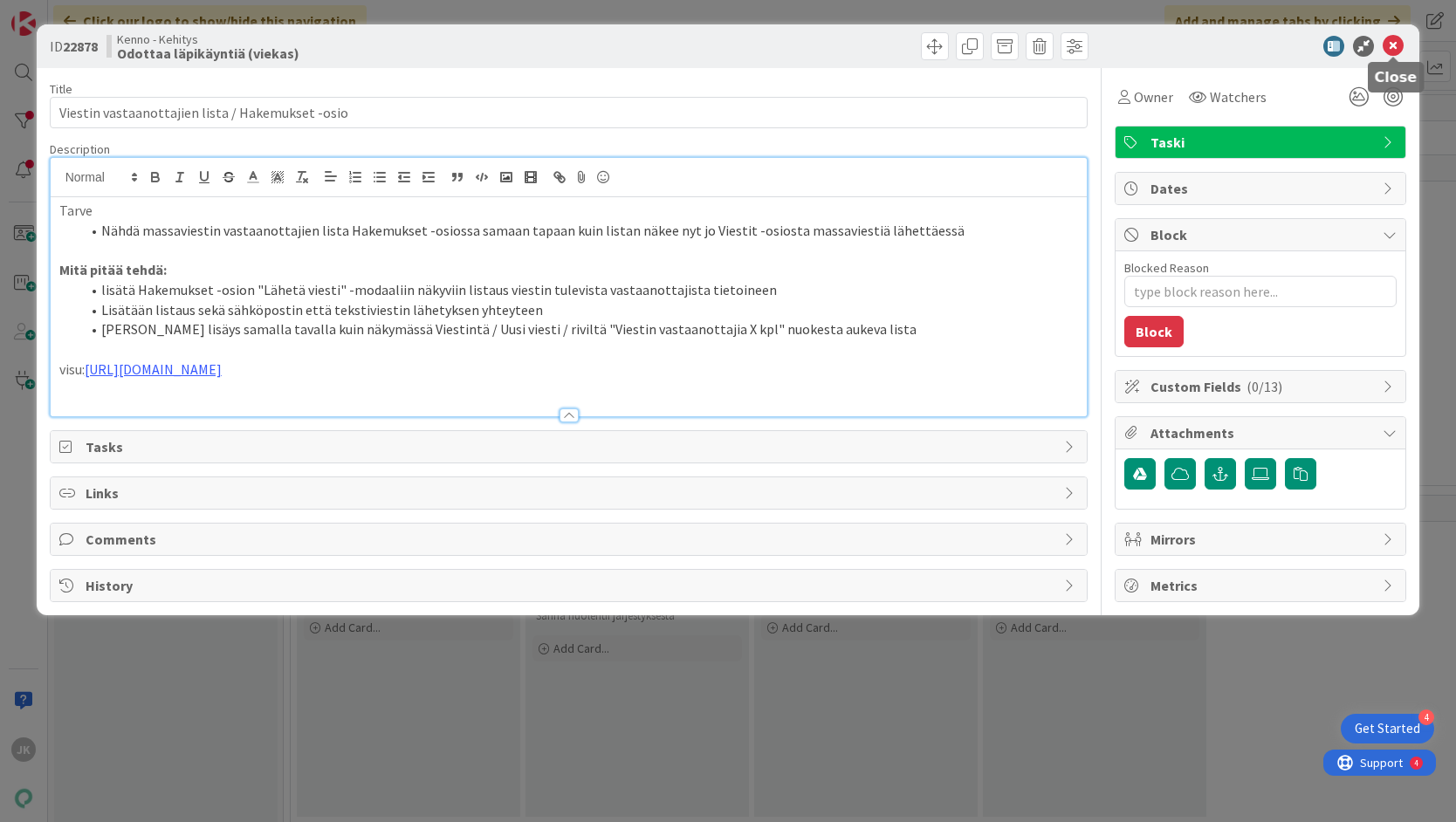
click at [1396, 43] on icon at bounding box center [1393, 46] width 21 height 21
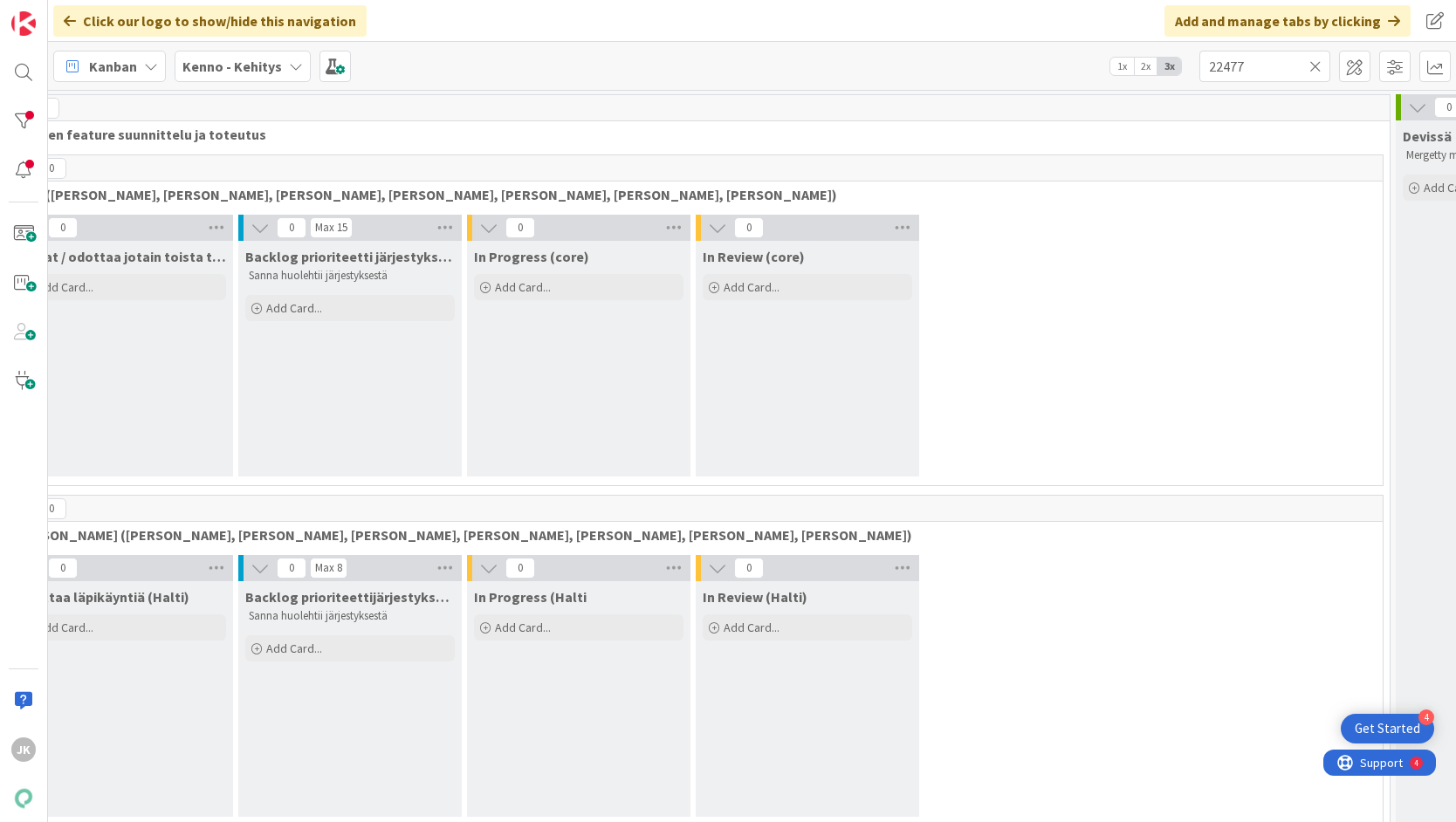
scroll to position [0, 288]
click at [25, 168] on div at bounding box center [23, 170] width 34 height 34
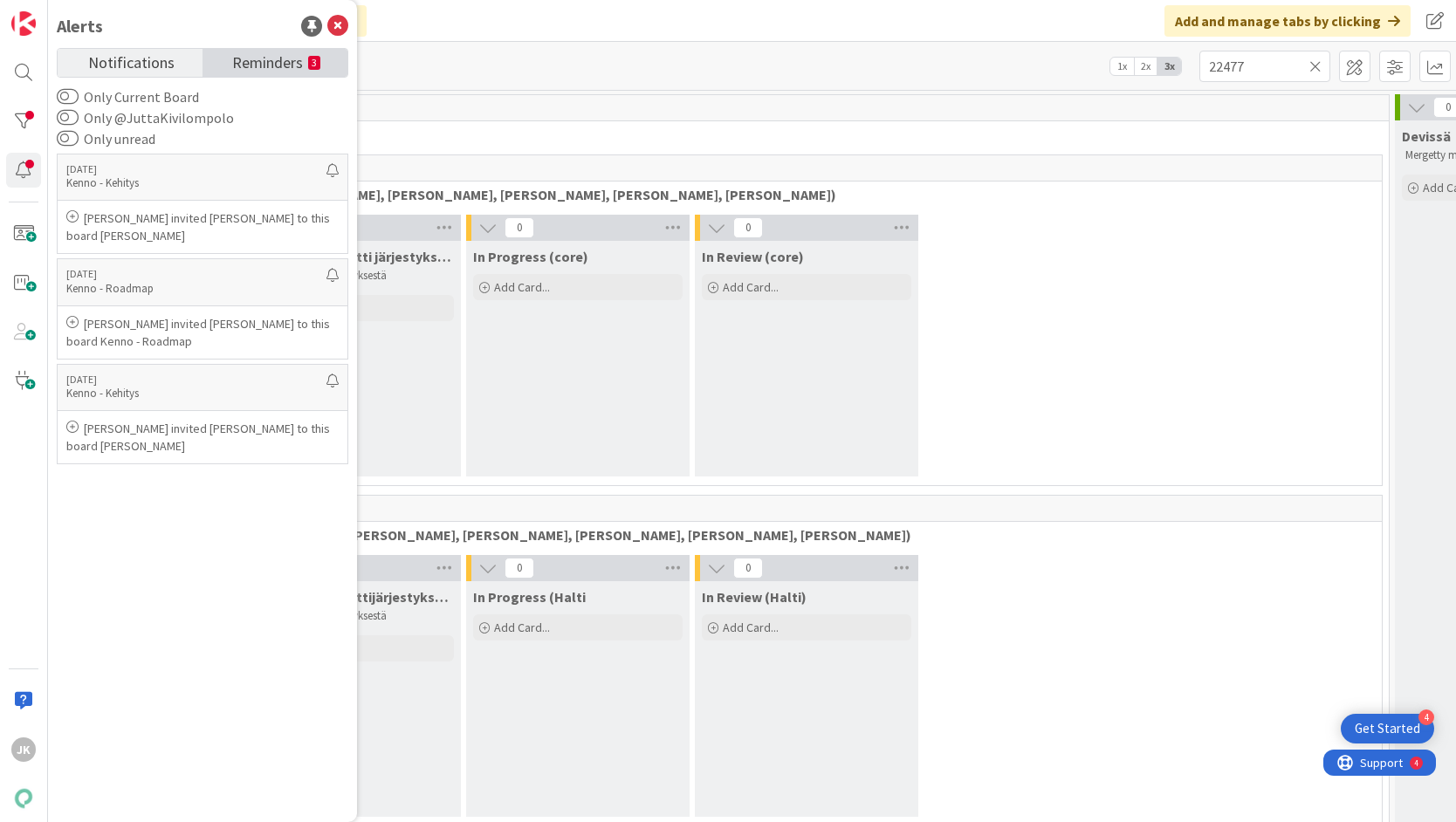
click at [243, 59] on span "Reminders" at bounding box center [268, 61] width 71 height 25
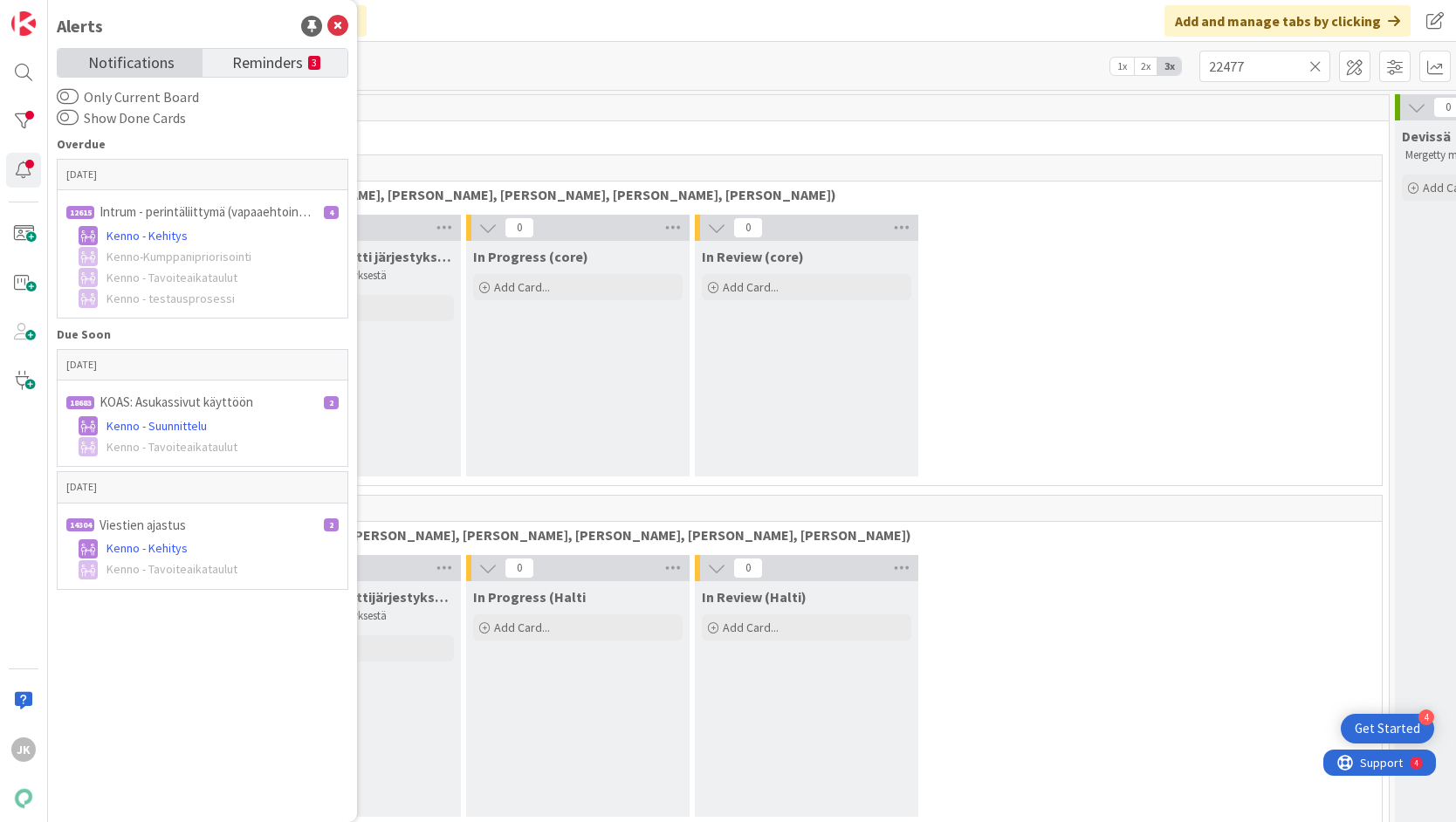
click at [106, 58] on span "Notifications" at bounding box center [131, 61] width 86 height 25
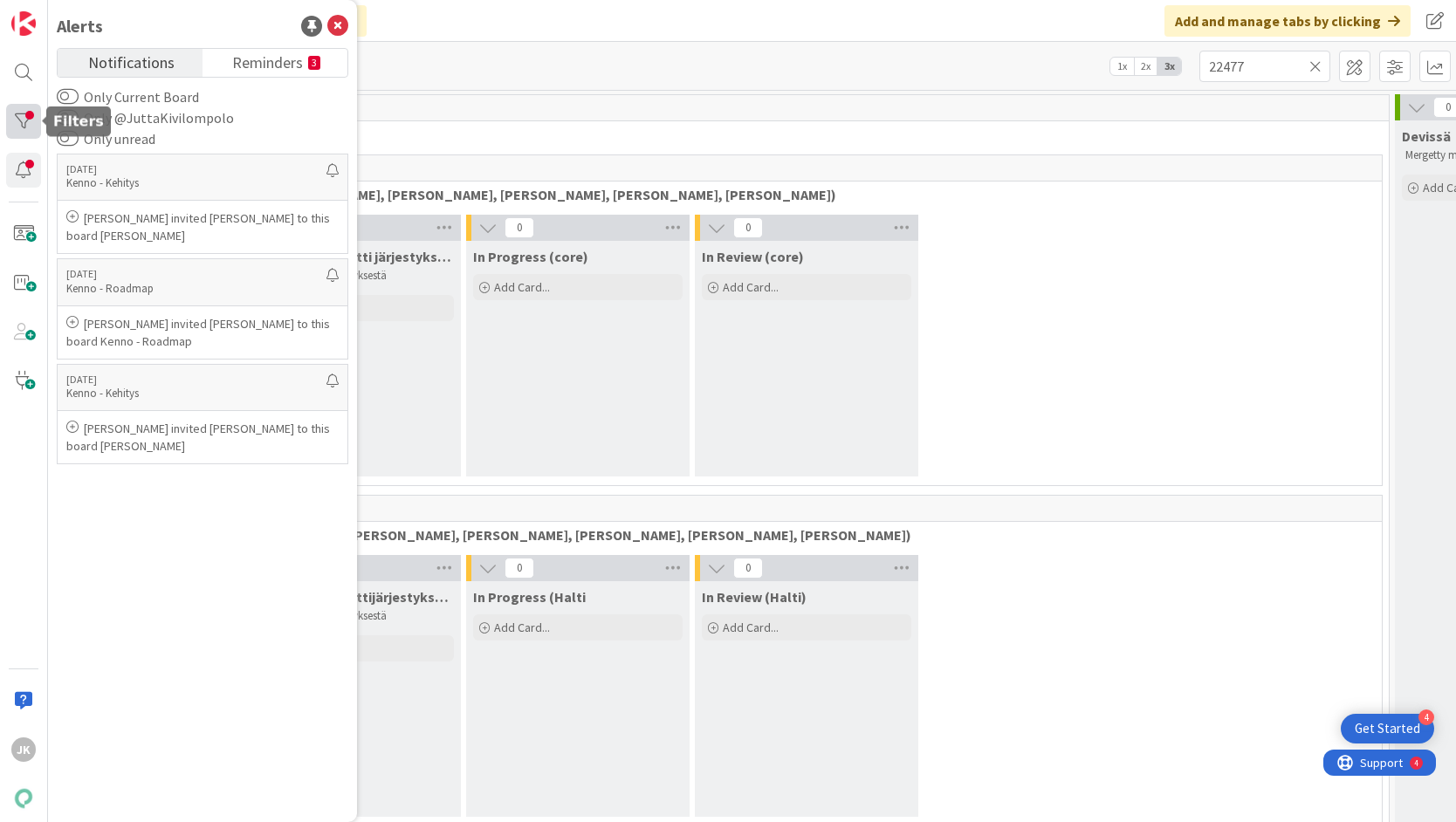
click at [24, 124] on div at bounding box center [23, 122] width 34 height 34
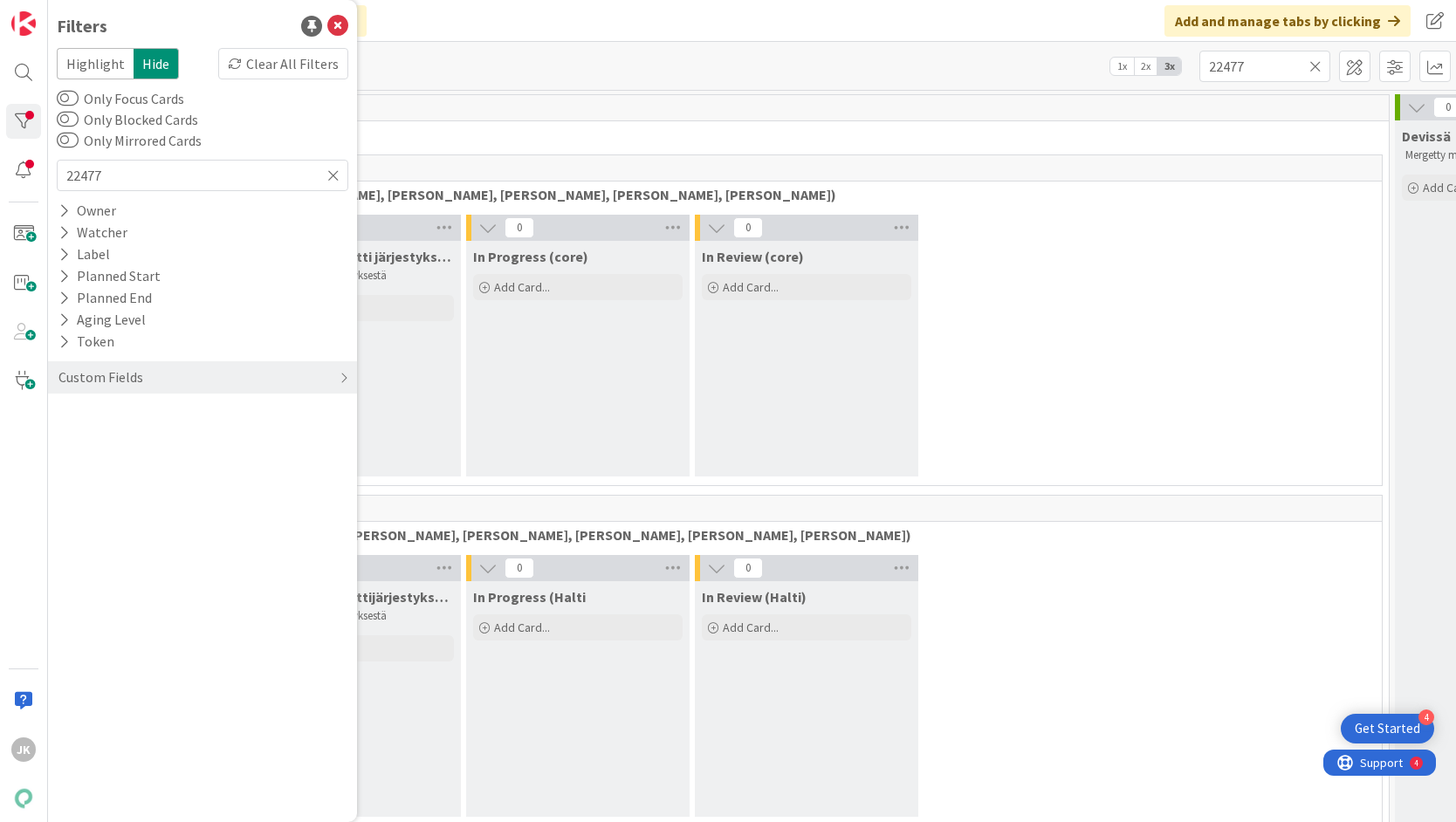
click at [333, 175] on icon at bounding box center [333, 175] width 12 height 15
click at [236, 173] on input "text" at bounding box center [202, 175] width 292 height 32
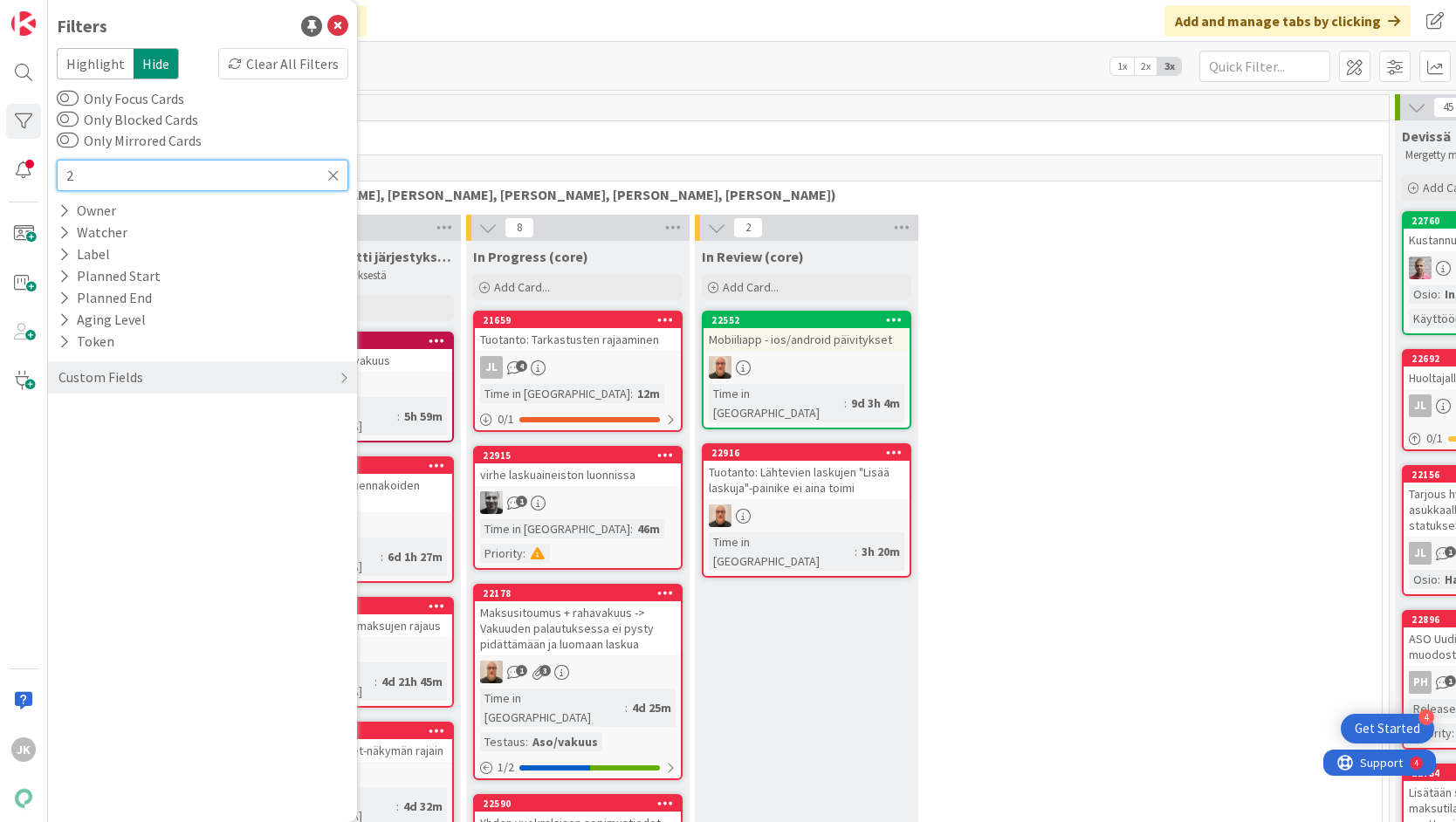
type input "22"
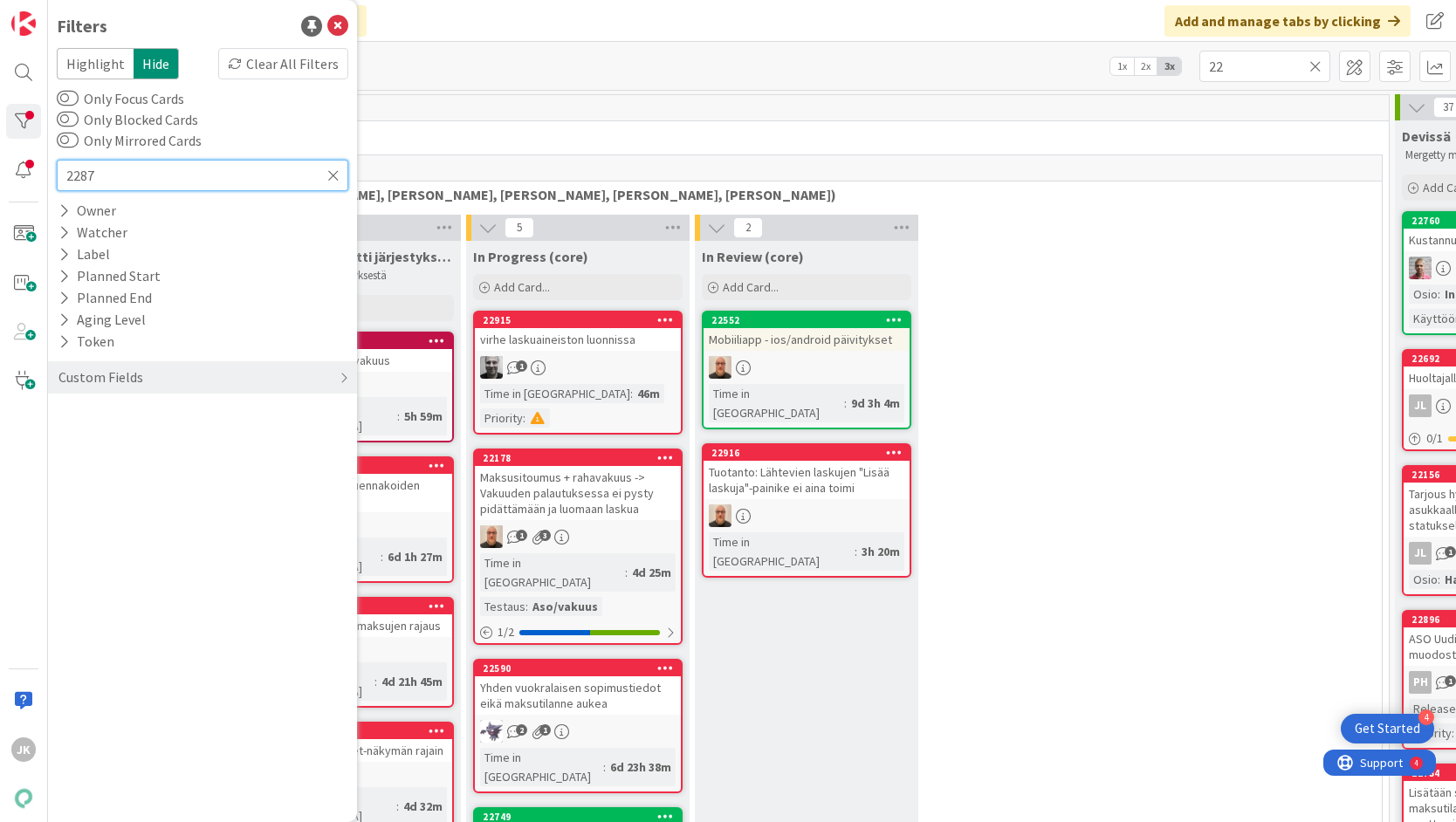
type input "22878"
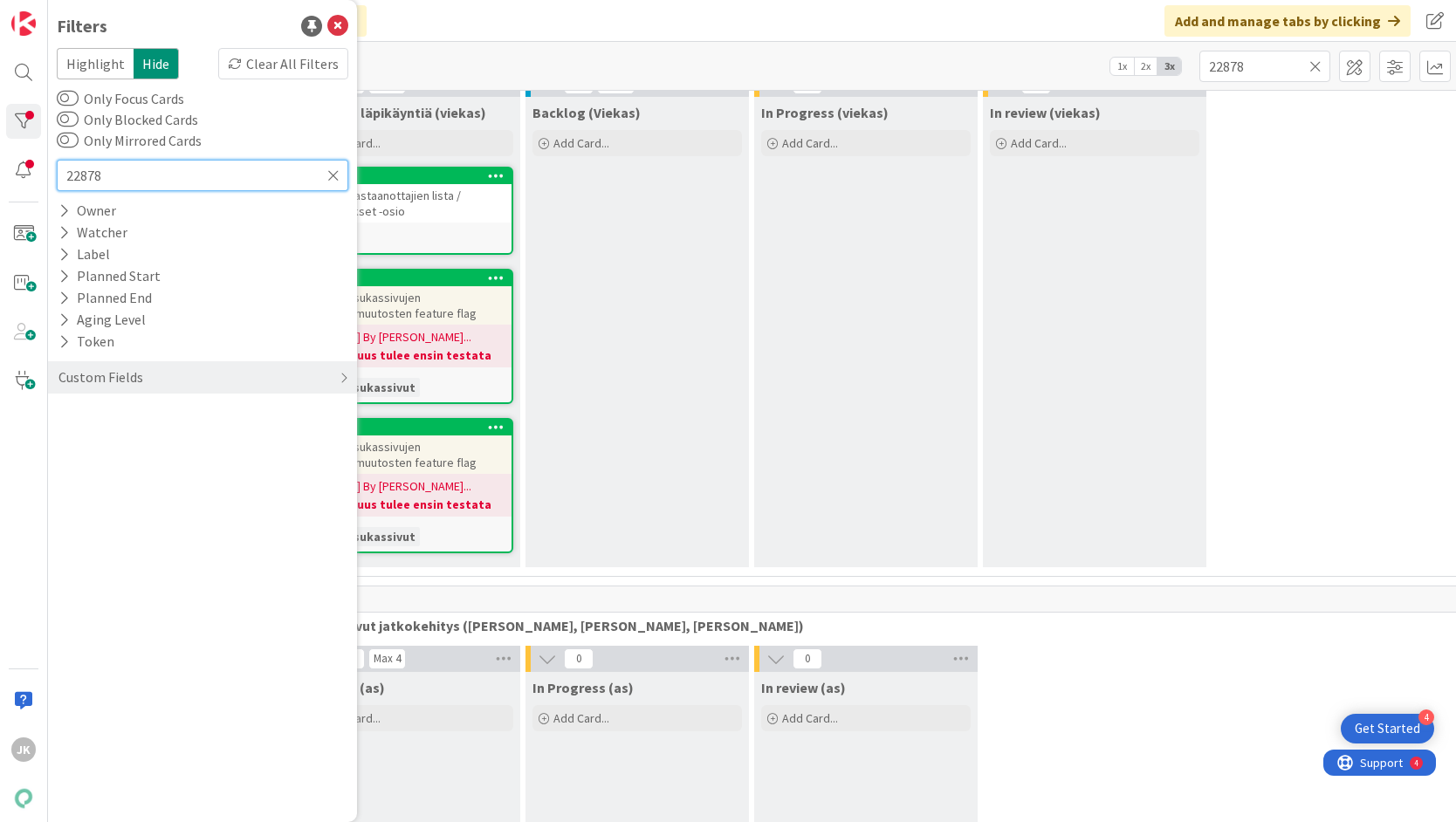
scroll to position [2174, 0]
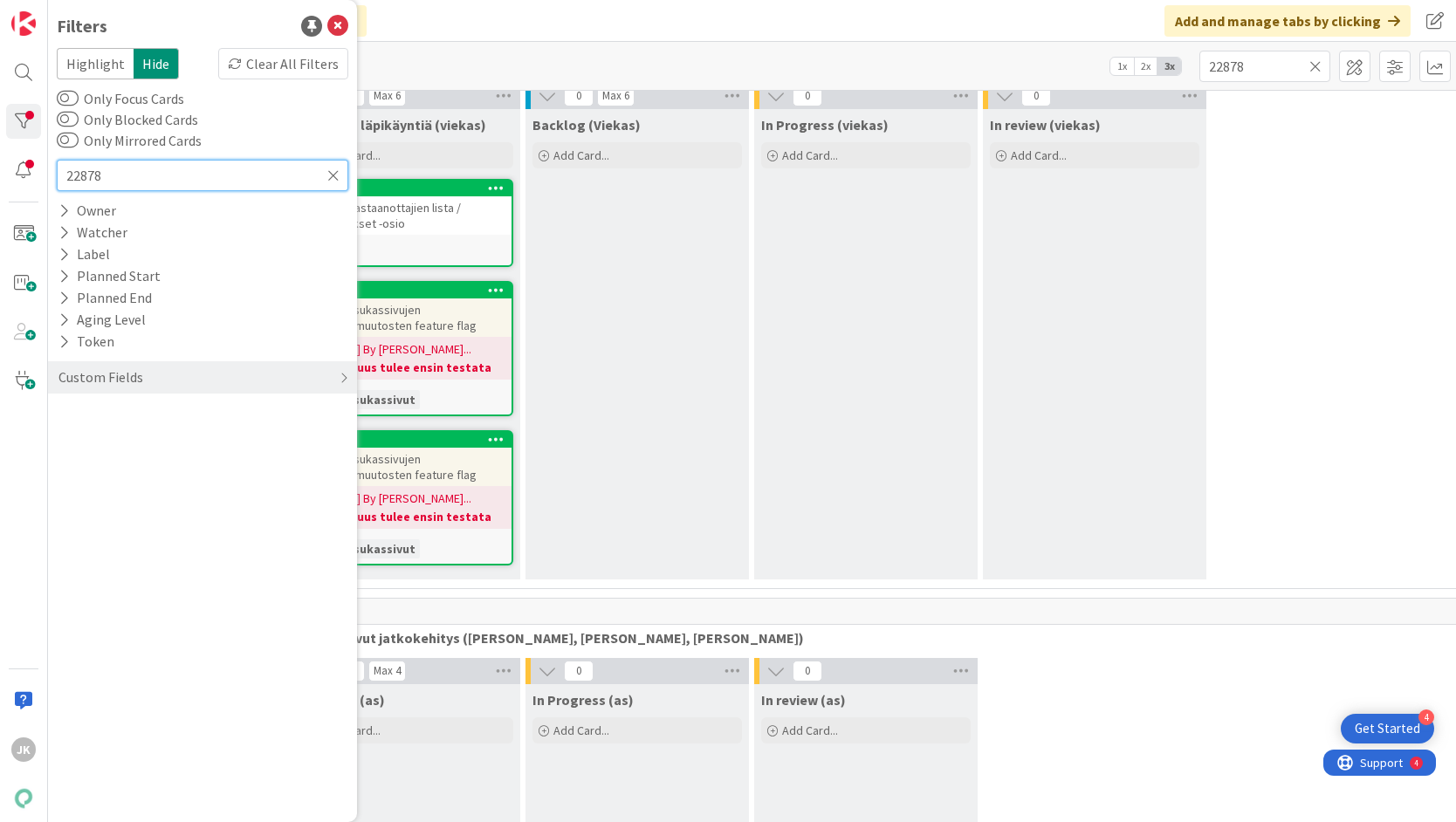
type input "22878"
click at [433, 224] on div "Viestin vastaanottajien lista / Hakemukset -osio" at bounding box center [408, 215] width 206 height 38
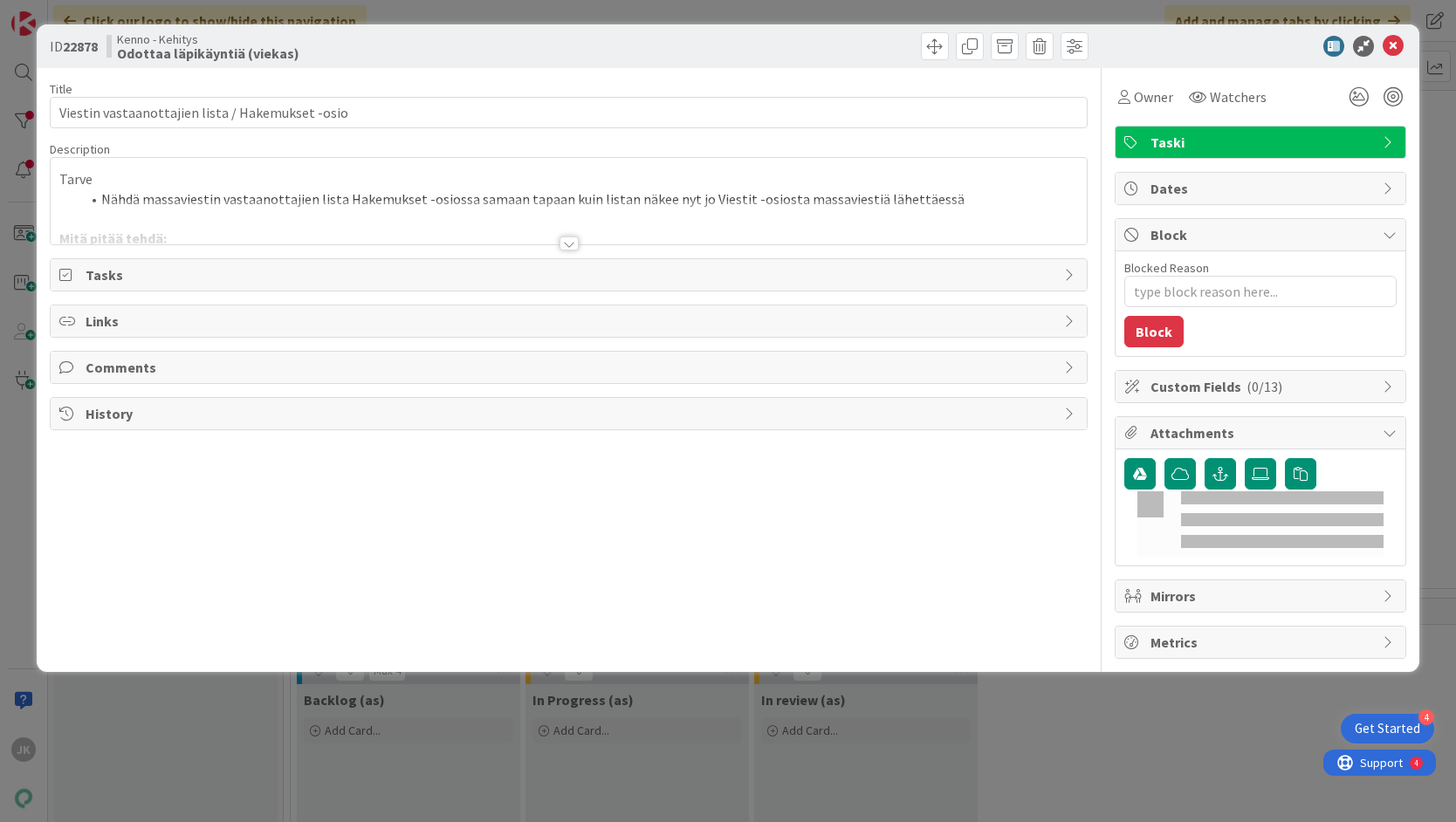
type textarea "x"
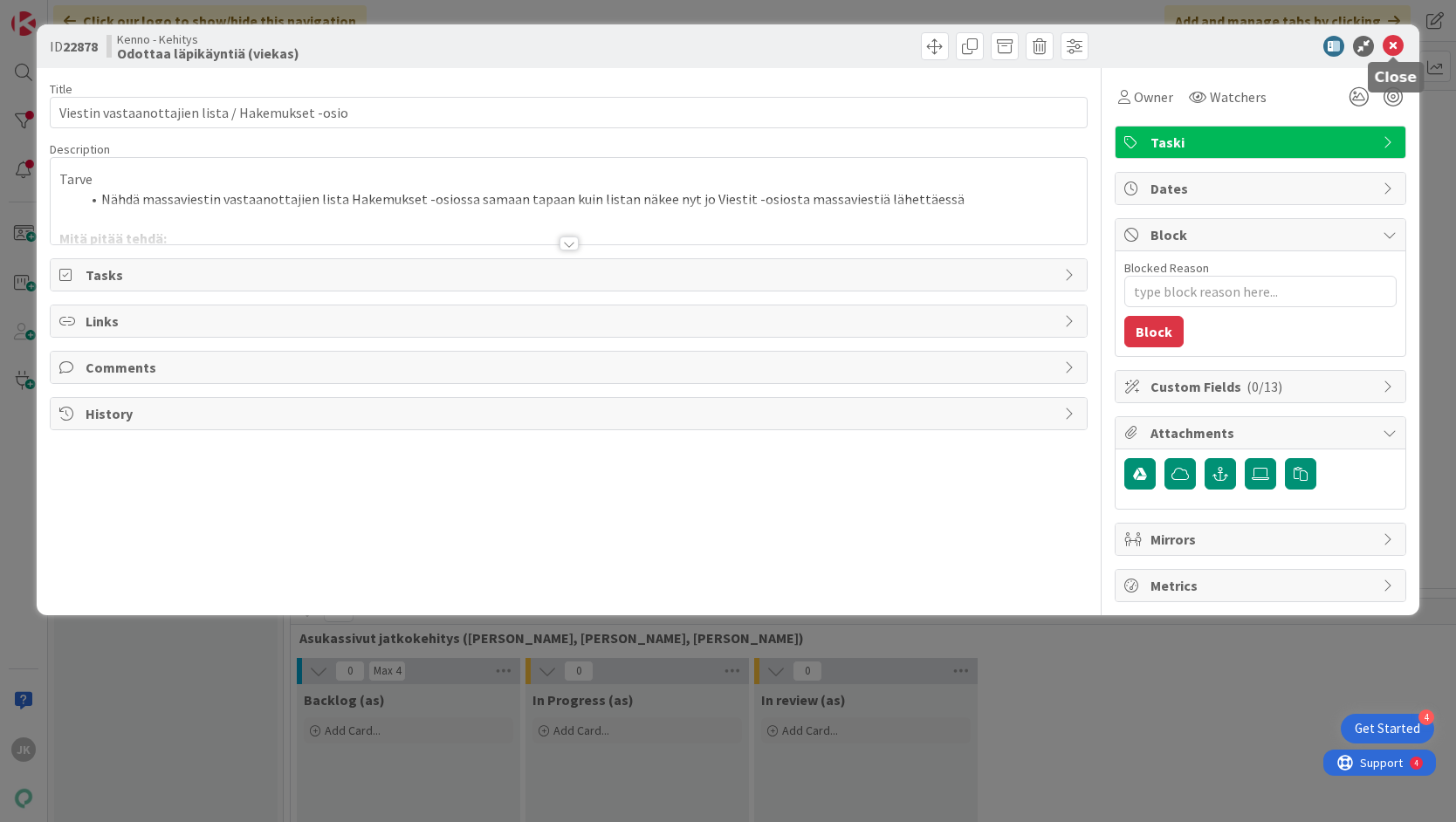
click at [1396, 47] on icon at bounding box center [1393, 46] width 21 height 21
